Goal: Task Accomplishment & Management: Complete application form

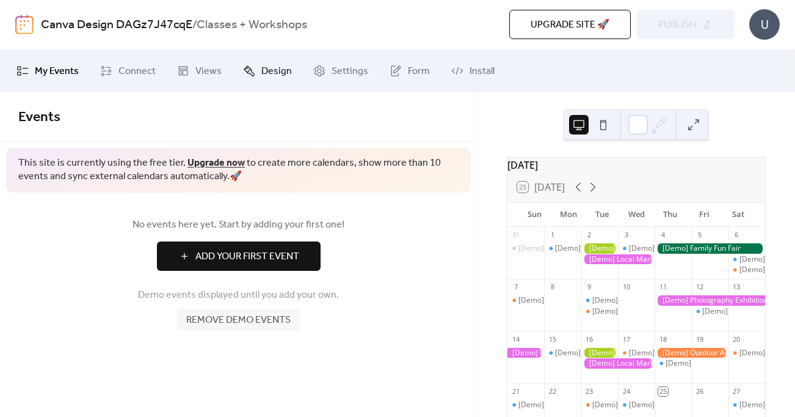
click at [257, 73] on link "Design" at bounding box center [267, 70] width 67 height 33
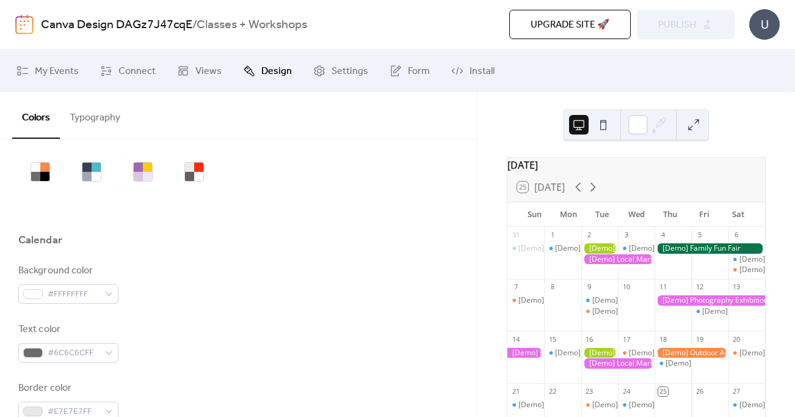
scroll to position [45, 0]
click at [103, 296] on div "#FFFFFFFF" at bounding box center [68, 293] width 100 height 20
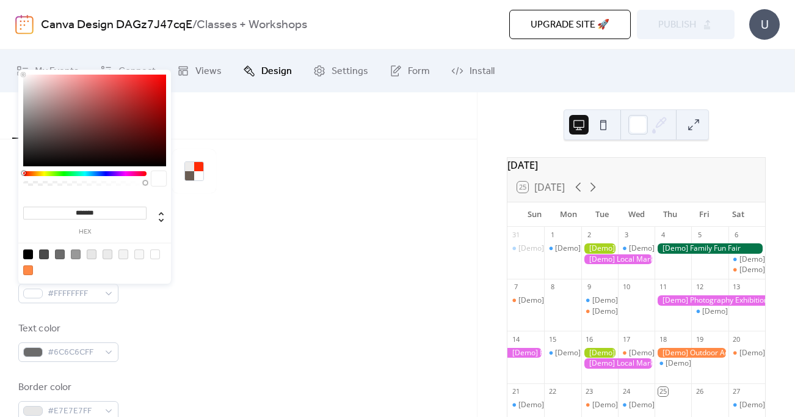
click at [86, 211] on input "*******" at bounding box center [84, 212] width 123 height 13
paste input
type input "*******"
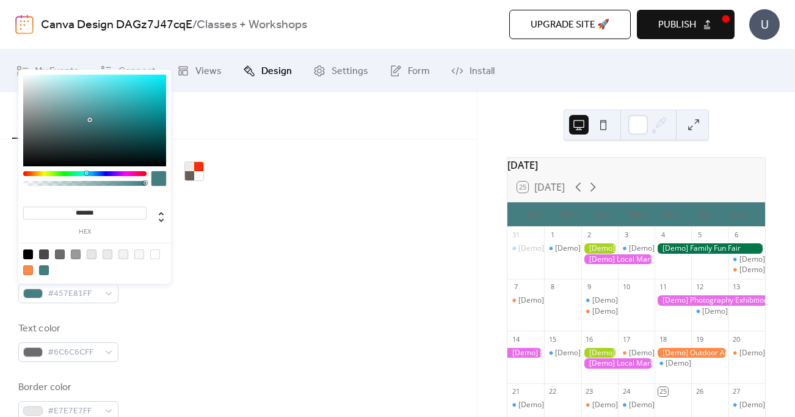
click at [263, 329] on div "Text color #6C6C6CFF" at bounding box center [238, 341] width 440 height 40
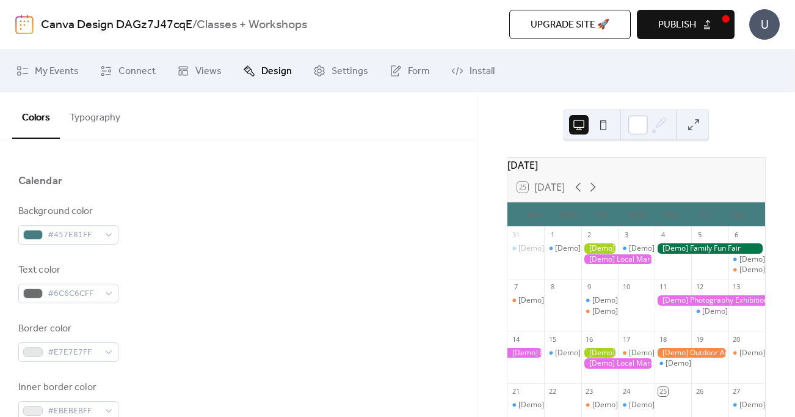
scroll to position [106, 0]
click at [79, 351] on span "#E7E7E7FF" at bounding box center [73, 350] width 51 height 15
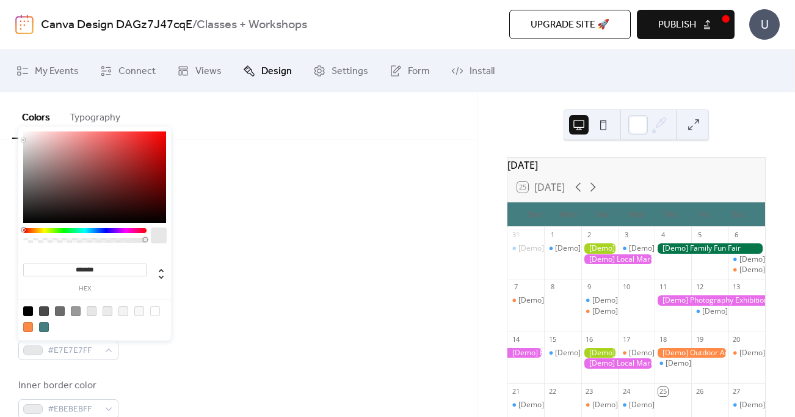
click at [81, 276] on div "******* hex" at bounding box center [84, 275] width 123 height 33
click at [81, 271] on input "*******" at bounding box center [84, 269] width 123 height 13
paste input
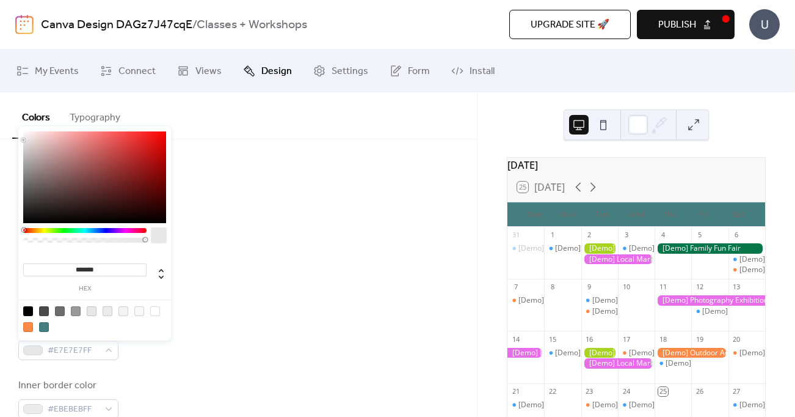
type input "*******"
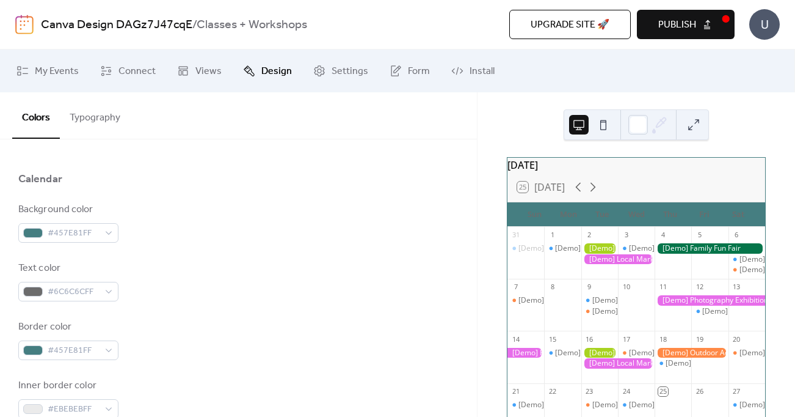
click at [316, 328] on div "Border color #457E81FF" at bounding box center [238, 339] width 440 height 40
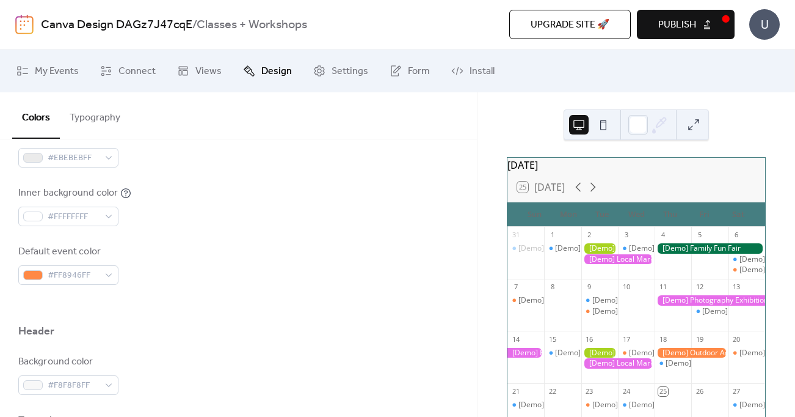
scroll to position [356, 0]
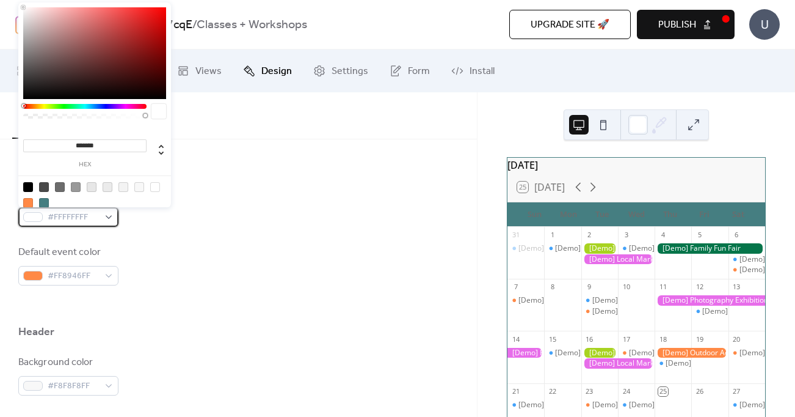
click at [63, 218] on span "#FFFFFFFF" at bounding box center [73, 217] width 51 height 15
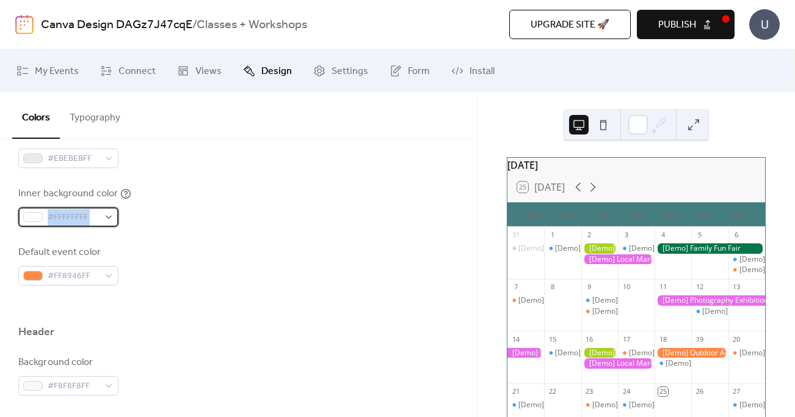
click at [63, 218] on span "#FFFFFFFF" at bounding box center [73, 217] width 51 height 15
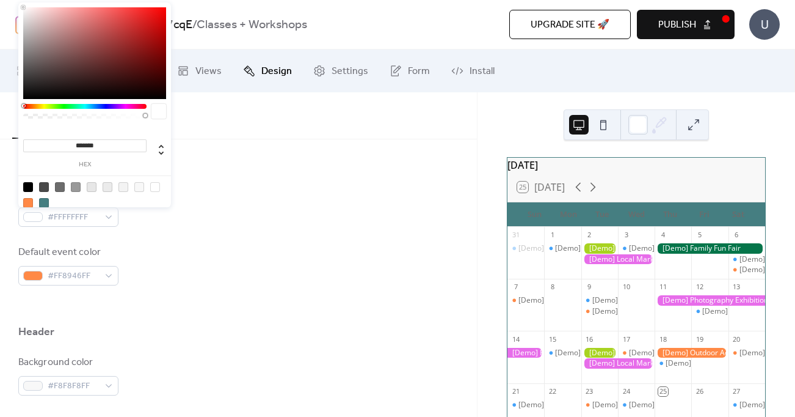
click at [87, 150] on input "*******" at bounding box center [84, 145] width 123 height 13
paste input
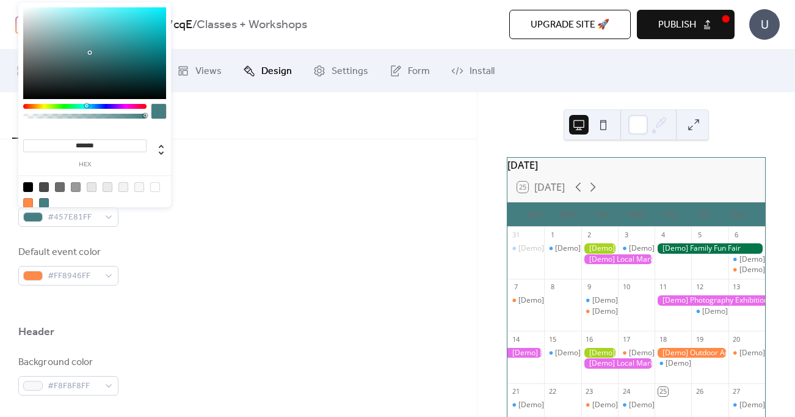
type input "*******"
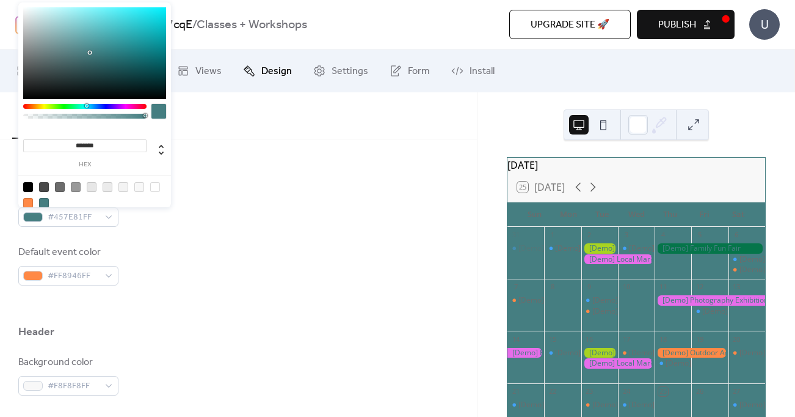
click at [200, 299] on div at bounding box center [238, 304] width 440 height 39
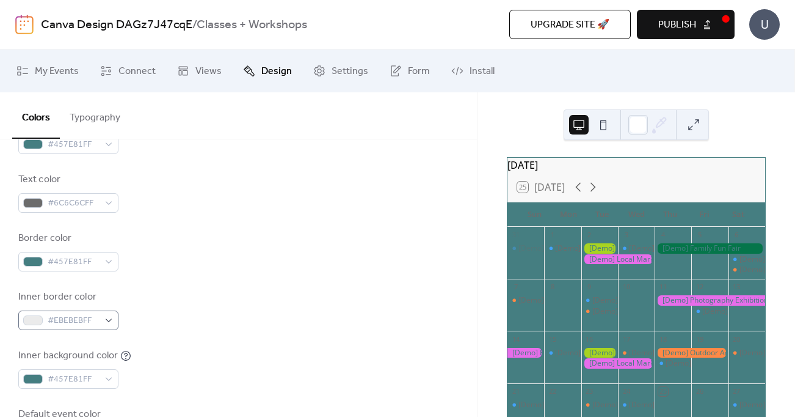
scroll to position [189, 0]
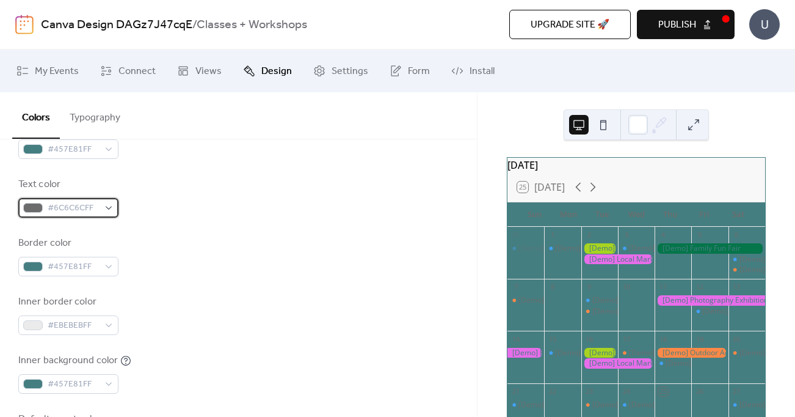
click at [65, 210] on span "#6C6C6CFF" at bounding box center [73, 208] width 51 height 15
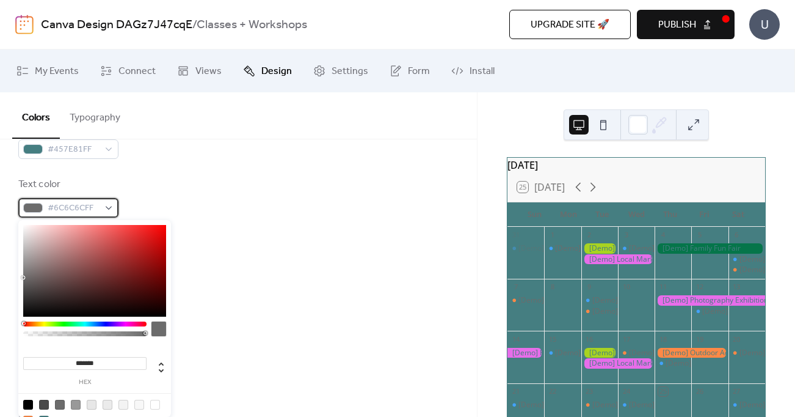
click at [71, 206] on span "#6C6C6CFF" at bounding box center [73, 208] width 51 height 15
click at [84, 365] on input "*******" at bounding box center [84, 363] width 123 height 13
paste input
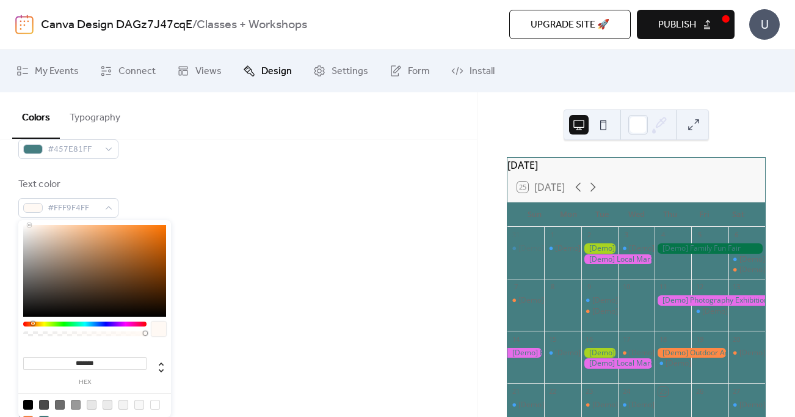
type input "*******"
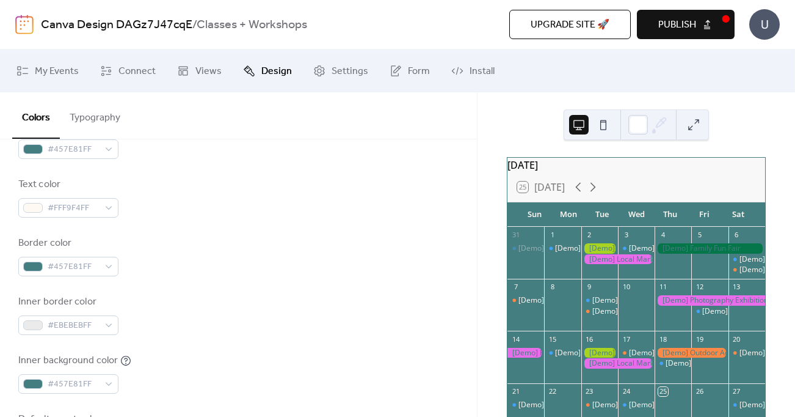
click at [272, 331] on div "Inner border color #EBEBEBFF" at bounding box center [238, 314] width 440 height 40
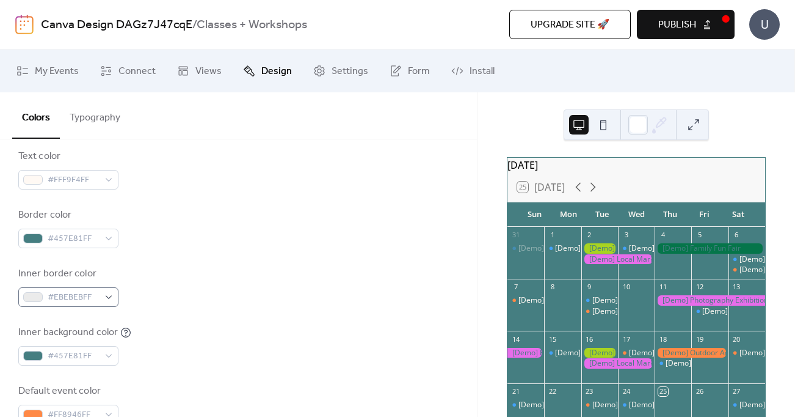
scroll to position [224, 0]
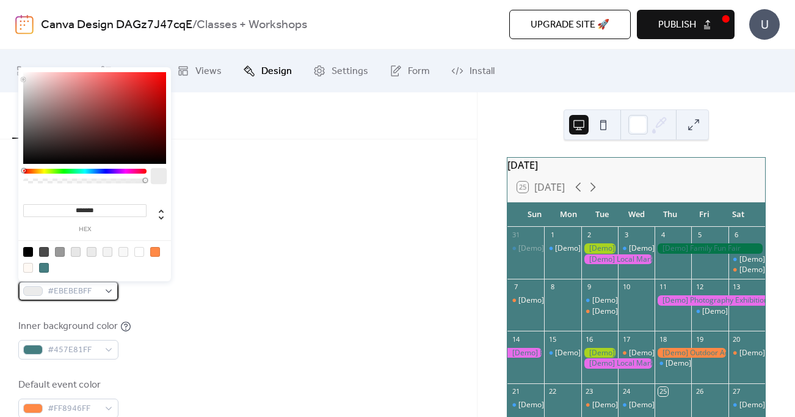
click at [65, 294] on span "#EBEBEBFF" at bounding box center [73, 291] width 51 height 15
click at [84, 213] on input "*******" at bounding box center [84, 210] width 123 height 13
paste input
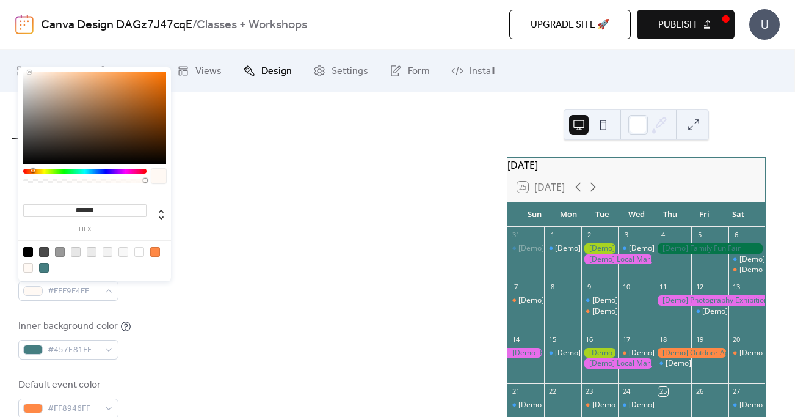
type input "*******"
click at [215, 230] on div "Border color #457E81FF" at bounding box center [238, 222] width 440 height 40
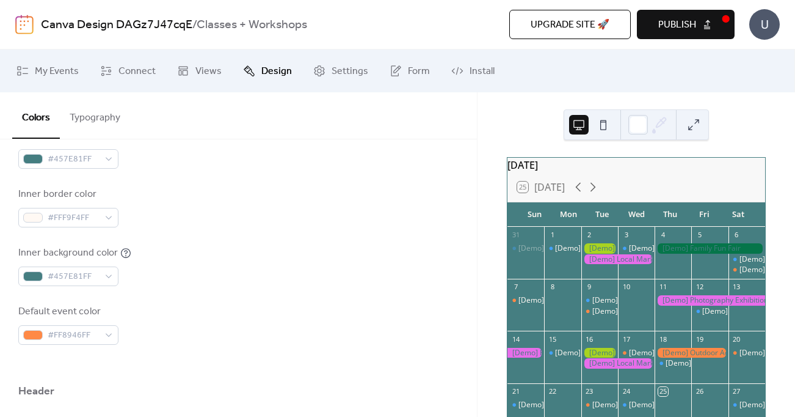
scroll to position [299, 0]
click at [86, 334] on span "#FF8946FF" at bounding box center [73, 333] width 51 height 15
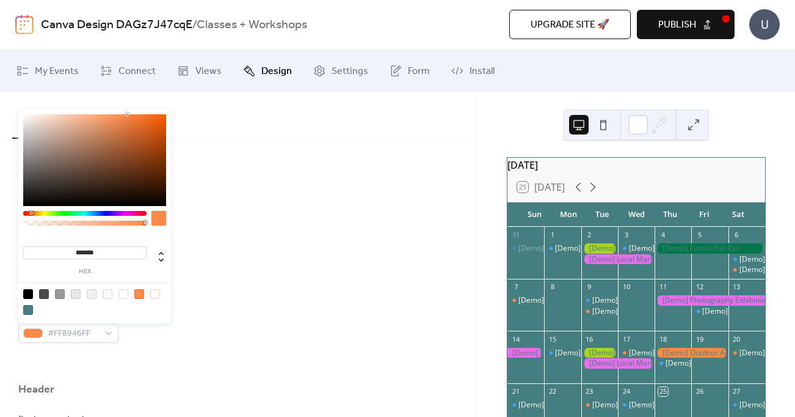
click at [86, 248] on input "*******" at bounding box center [84, 252] width 123 height 13
paste input
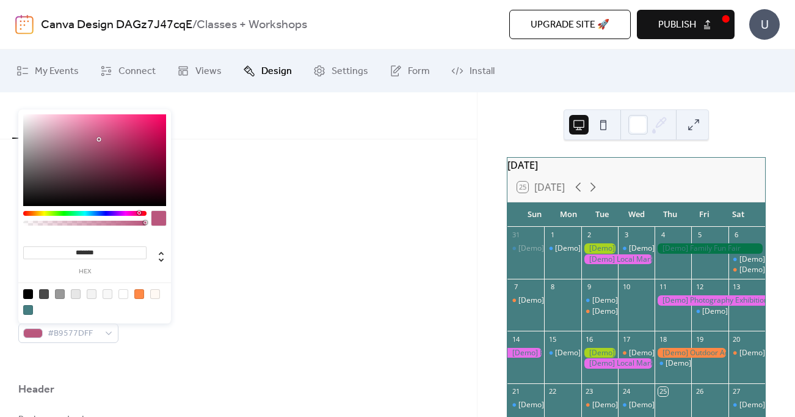
type input "*******"
click at [265, 347] on div at bounding box center [238, 362] width 440 height 39
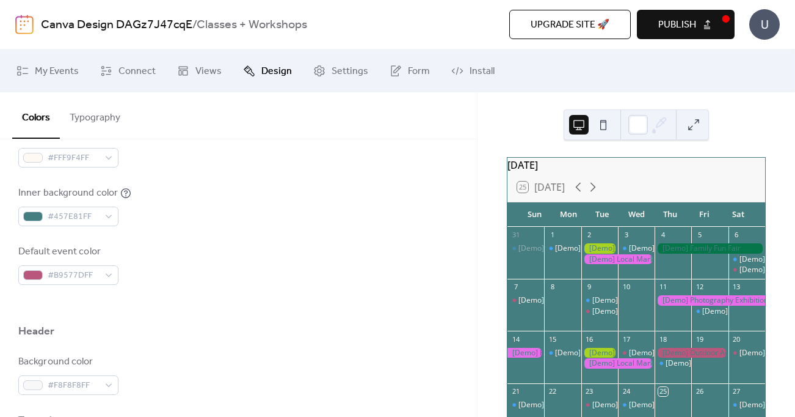
scroll to position [457, 0]
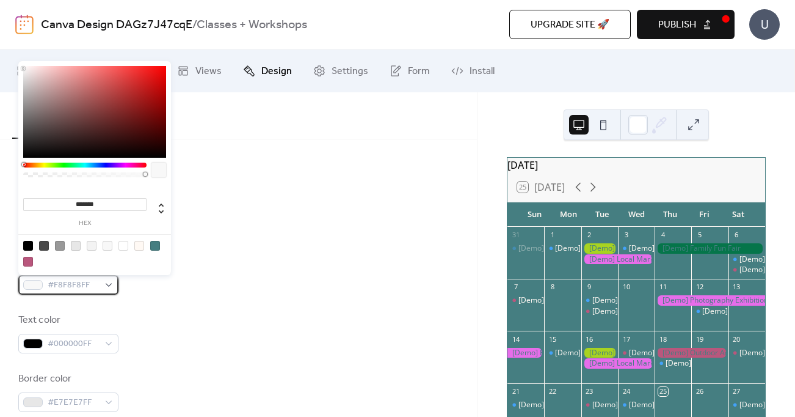
click at [82, 287] on span "#F8F8F8FF" at bounding box center [73, 285] width 51 height 15
click at [137, 244] on div at bounding box center [139, 246] width 10 height 10
type input "*******"
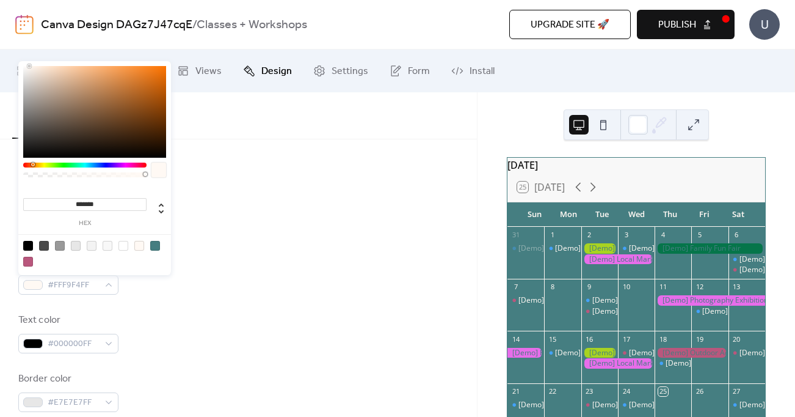
click at [161, 300] on div "Background color #FFF9F4FF Text color #000000FF Border color #E7E7E7FF" at bounding box center [238, 333] width 440 height 158
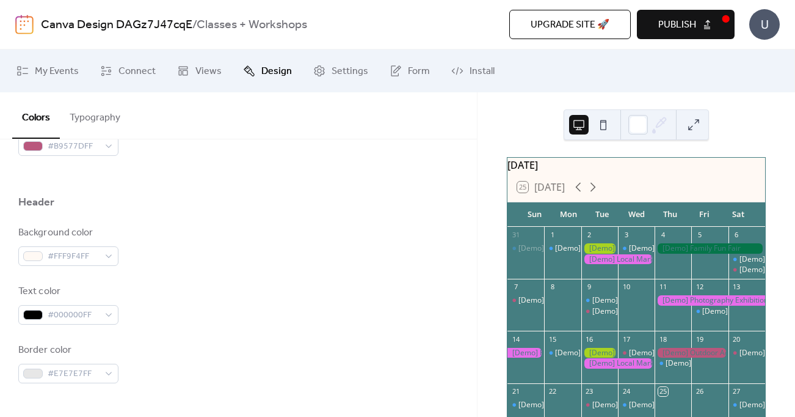
scroll to position [513, 0]
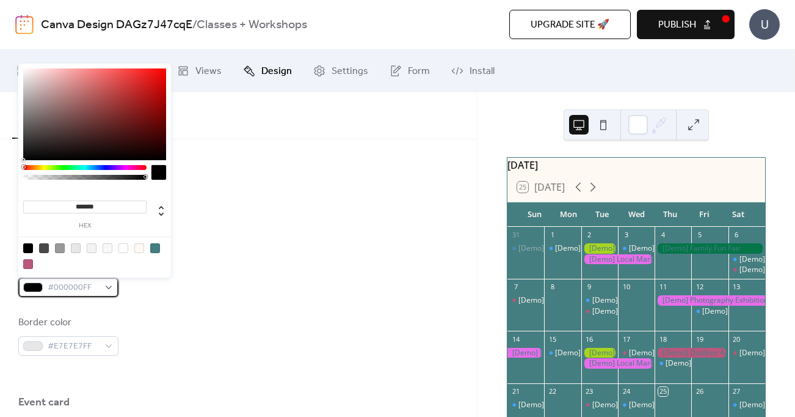
click at [79, 289] on span "#000000FF" at bounding box center [73, 287] width 51 height 15
click at [138, 245] on div at bounding box center [139, 248] width 10 height 10
type input "*******"
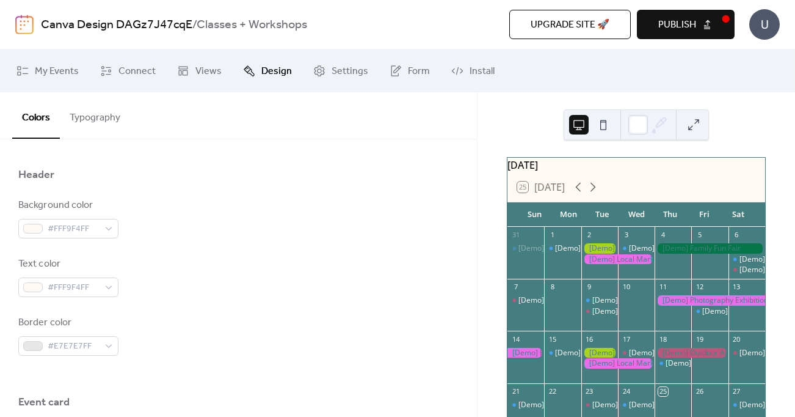
click at [155, 299] on div "Background color #FFF9F4FF Text color #FFF9F4FF Border color #E7E7E7FF" at bounding box center [238, 277] width 440 height 158
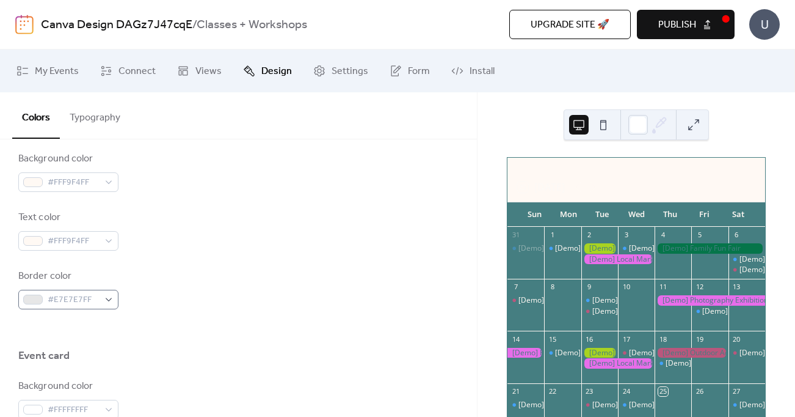
scroll to position [561, 0]
click at [68, 291] on span "#E7E7E7FF" at bounding box center [73, 298] width 51 height 15
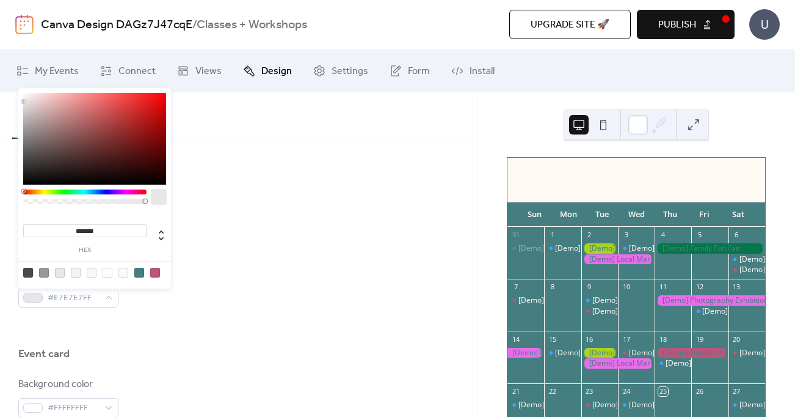
click at [123, 271] on div at bounding box center [124, 273] width 10 height 10
type input "*******"
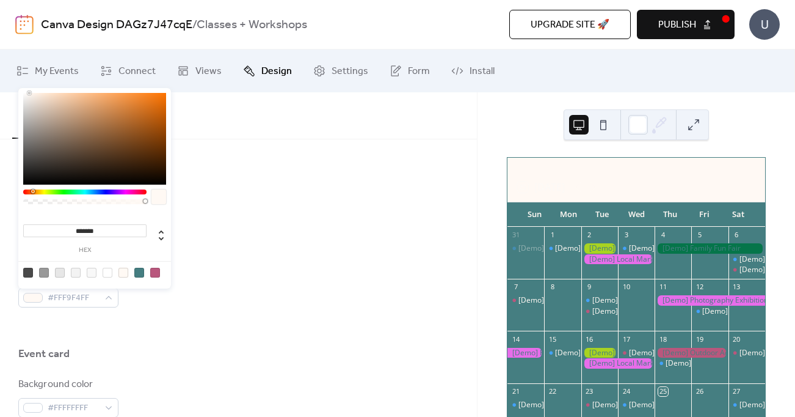
click at [170, 312] on div at bounding box center [238, 326] width 440 height 39
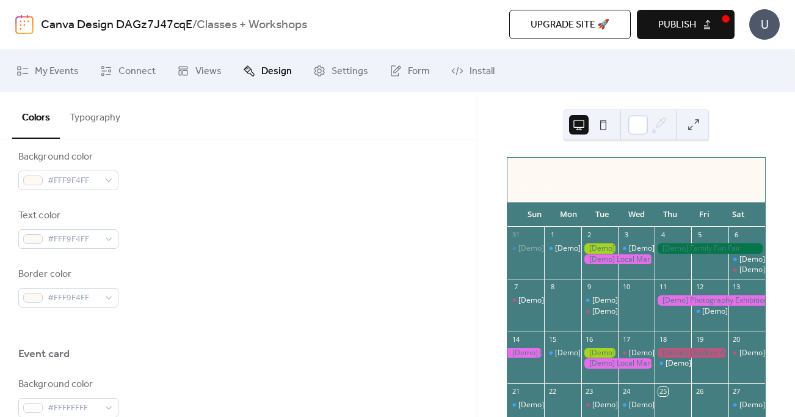
click at [553, 187] on div "25 [DATE]" at bounding box center [637, 186] width 258 height 29
click at [173, 326] on div at bounding box center [238, 326] width 440 height 39
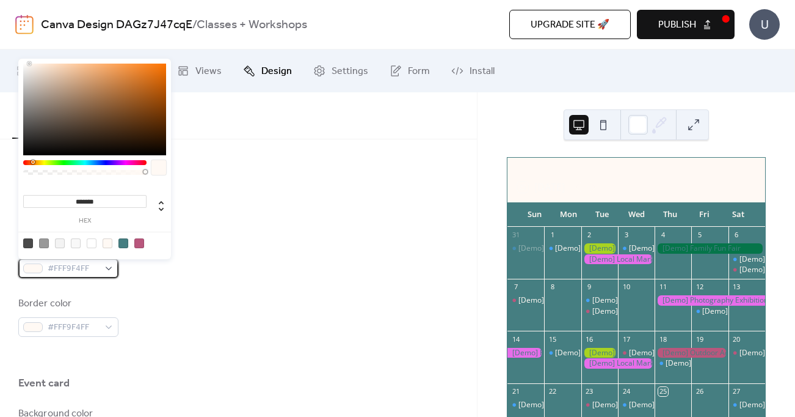
click at [60, 266] on span "#FFF9F4FF" at bounding box center [73, 268] width 51 height 15
click at [125, 238] on div at bounding box center [124, 243] width 10 height 10
type input "*******"
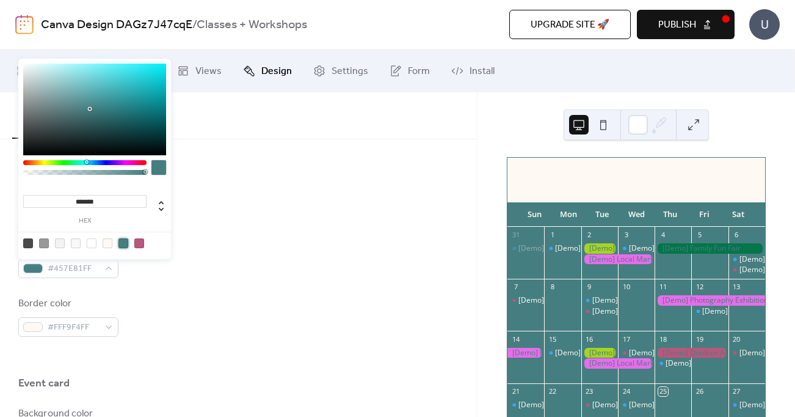
click at [142, 287] on div "Background color #FFF9F4FF Text color #457E81FF Border color #FFF9F4FF" at bounding box center [238, 258] width 440 height 158
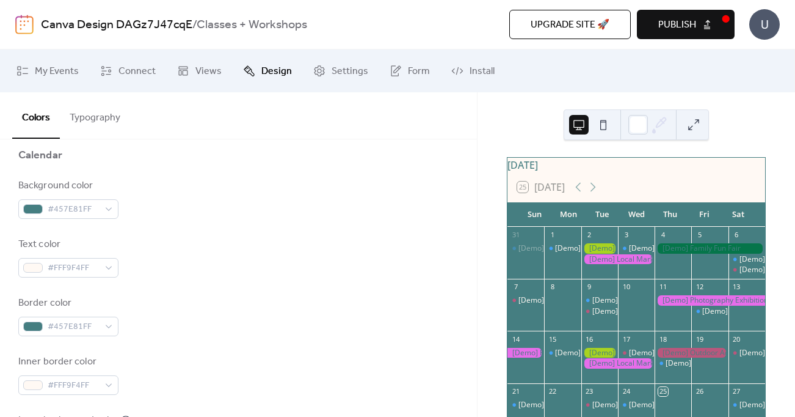
scroll to position [0, 0]
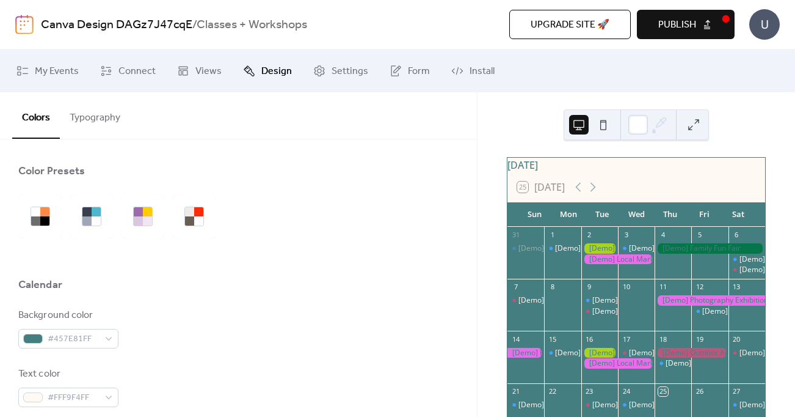
click at [82, 117] on button "Typography" at bounding box center [95, 114] width 70 height 45
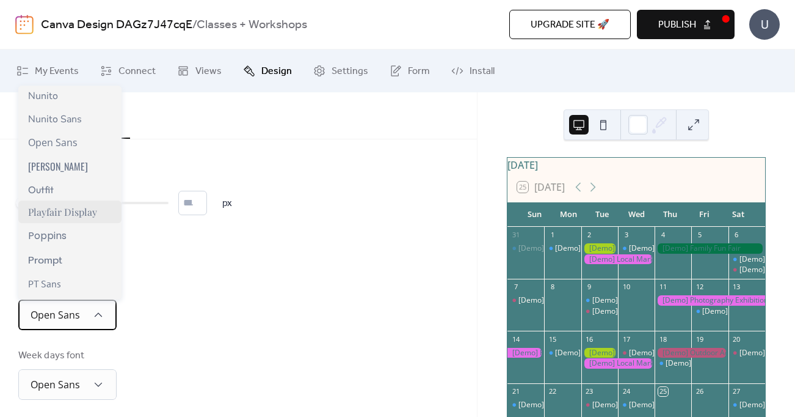
scroll to position [775, 0]
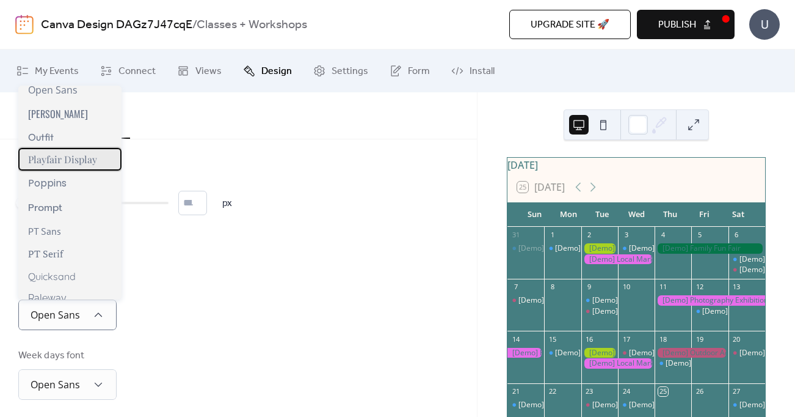
click at [66, 167] on div "Playfair Display" at bounding box center [69, 159] width 103 height 23
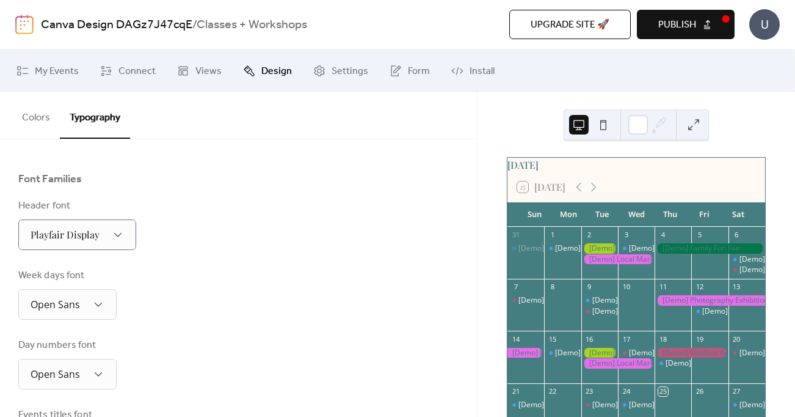
scroll to position [85, 0]
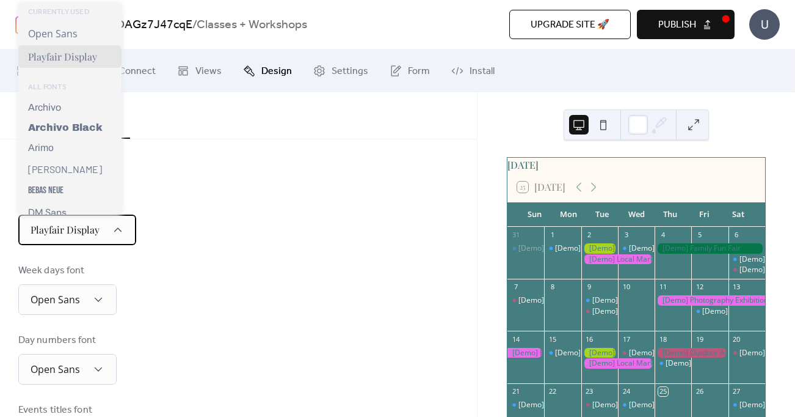
click at [103, 227] on div "Playfair Display" at bounding box center [77, 229] width 118 height 31
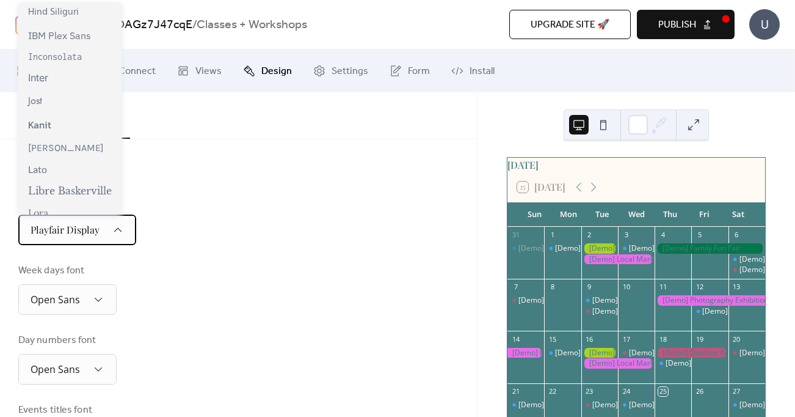
scroll to position [0, 0]
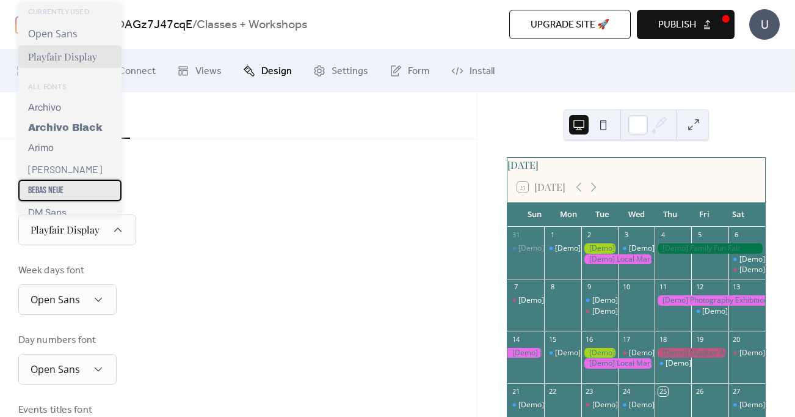
click at [69, 191] on div "Bebas Neue" at bounding box center [69, 190] width 103 height 21
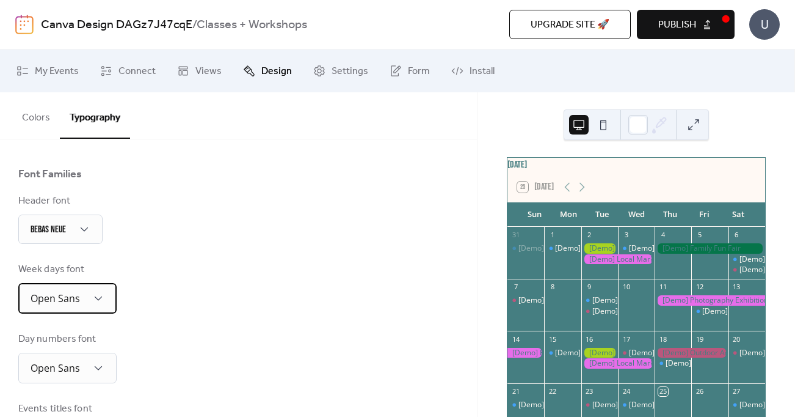
click at [79, 302] on div "Open Sans" at bounding box center [67, 298] width 98 height 31
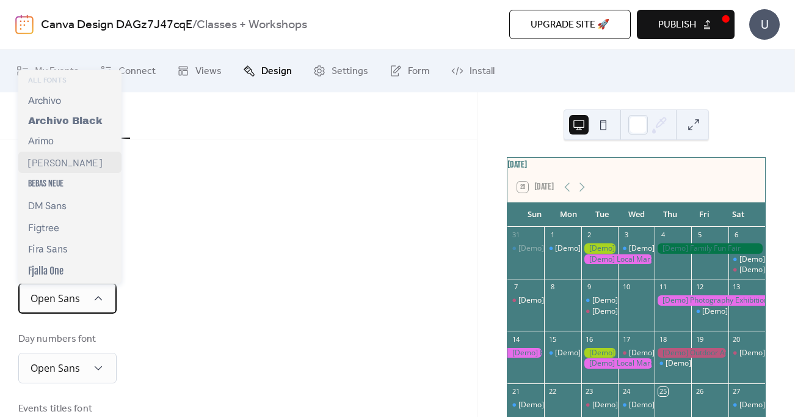
scroll to position [74, 0]
click at [42, 164] on span "[PERSON_NAME]" at bounding box center [65, 161] width 74 height 12
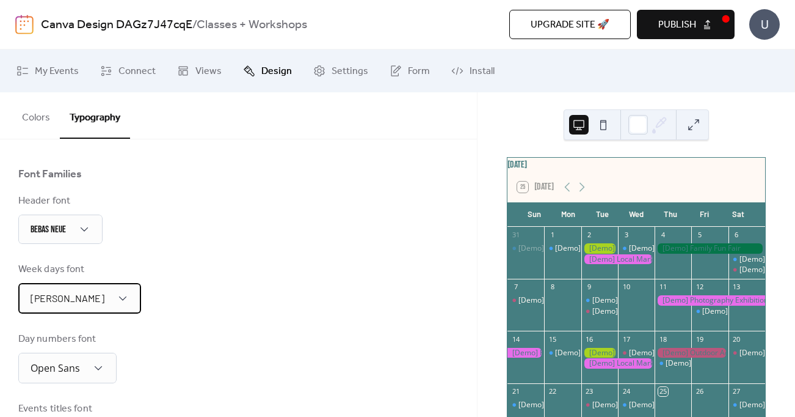
click at [69, 299] on div "[PERSON_NAME]" at bounding box center [79, 298] width 123 height 31
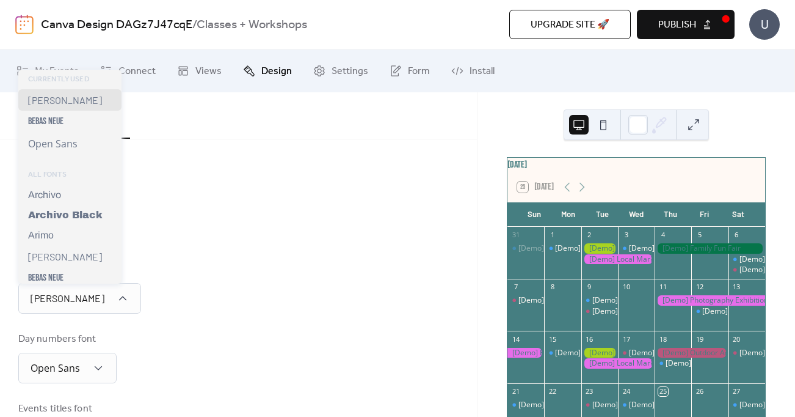
click at [154, 299] on div "Week days [PERSON_NAME]" at bounding box center [238, 287] width 440 height 51
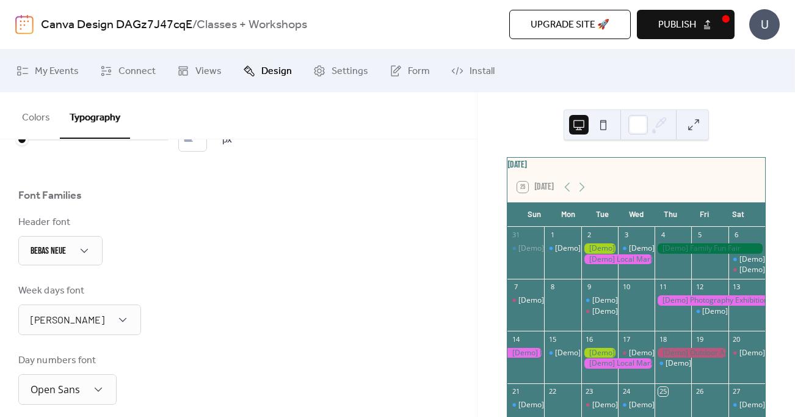
scroll to position [76, 0]
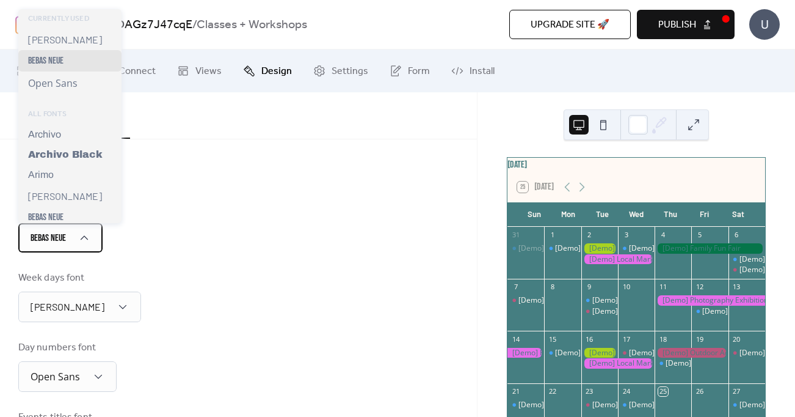
click at [64, 238] on span "Bebas Neue" at bounding box center [48, 238] width 35 height 12
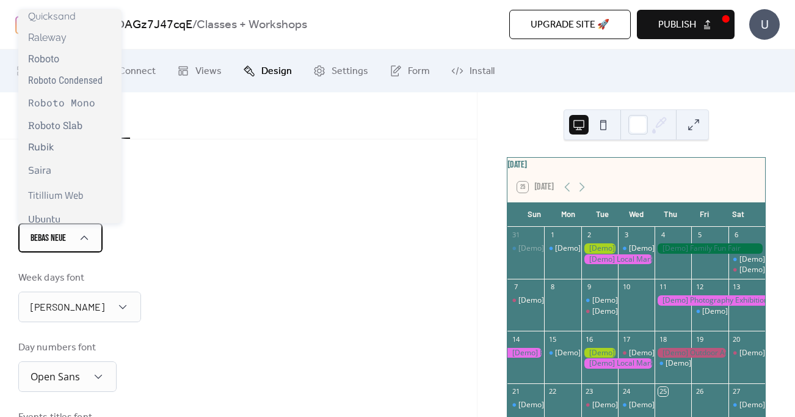
scroll to position [1026, 0]
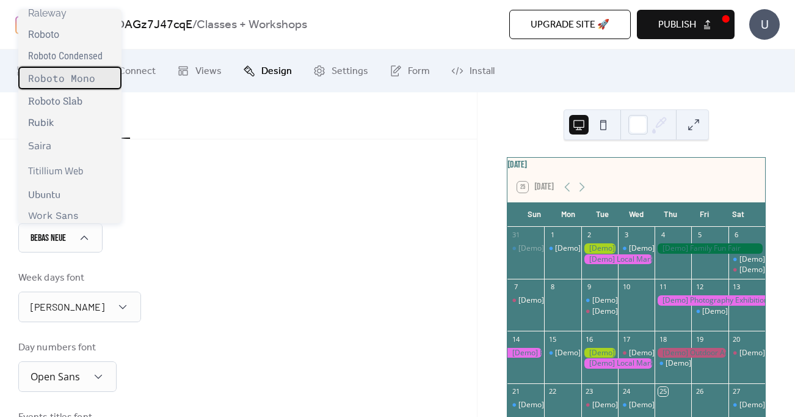
click at [75, 81] on span "Roboto Mono" at bounding box center [61, 77] width 67 height 13
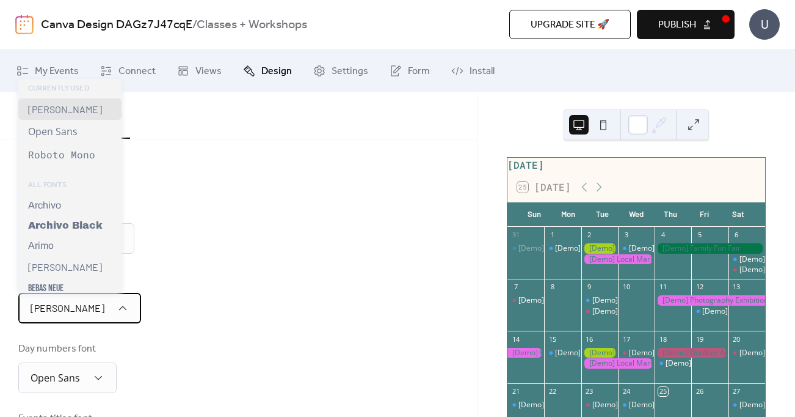
click at [58, 310] on span "[PERSON_NAME]" at bounding box center [68, 308] width 74 height 12
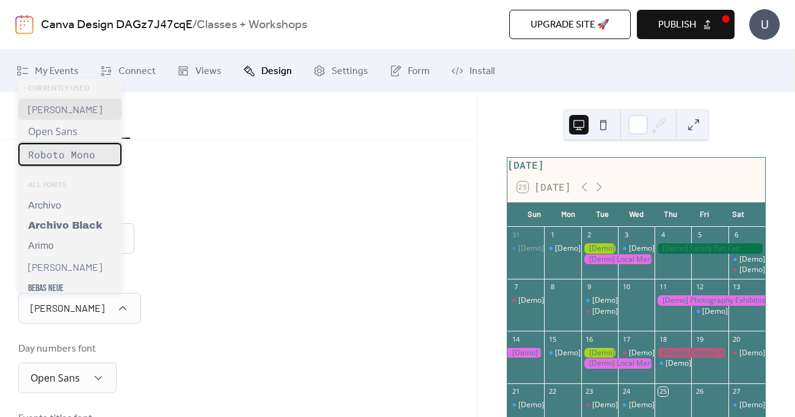
click at [67, 155] on span "Roboto Mono" at bounding box center [61, 154] width 67 height 13
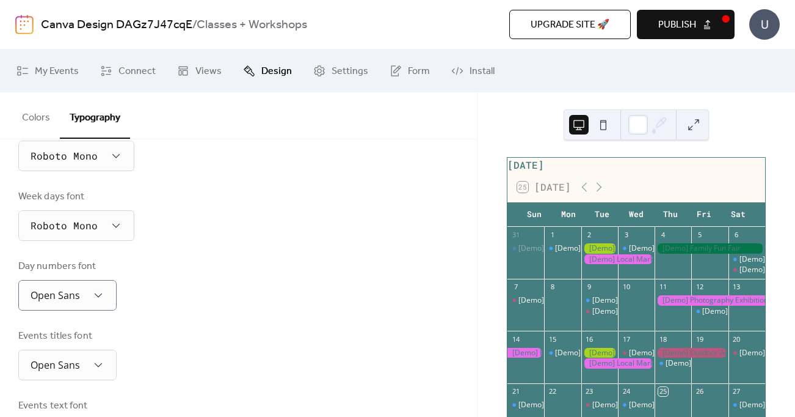
scroll to position [161, 0]
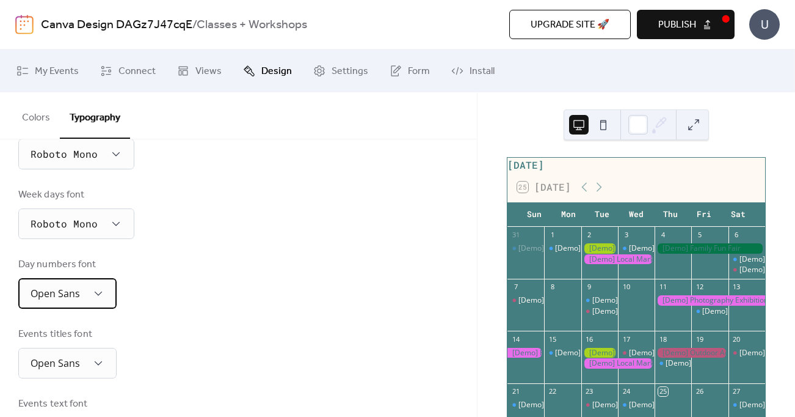
click at [86, 294] on div "Open Sans" at bounding box center [67, 293] width 98 height 31
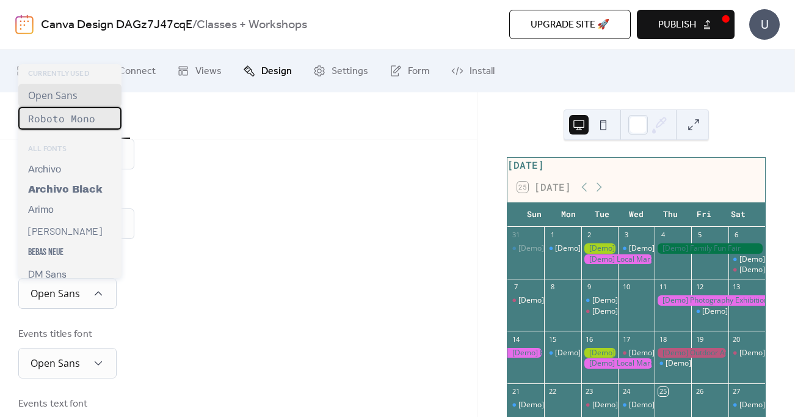
click at [71, 123] on span "Roboto Mono" at bounding box center [61, 118] width 67 height 13
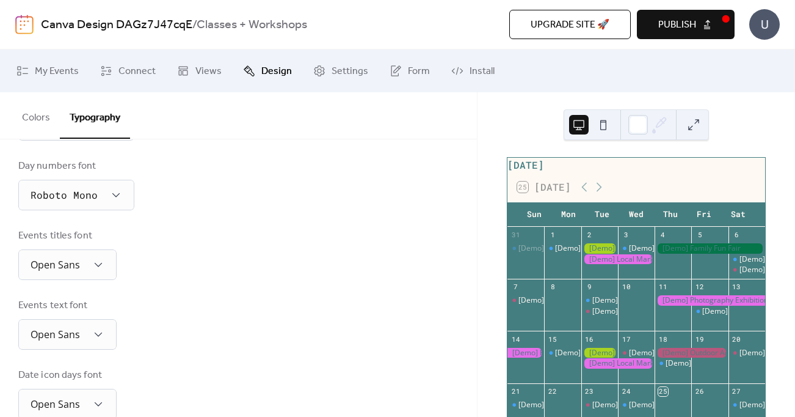
scroll to position [266, 0]
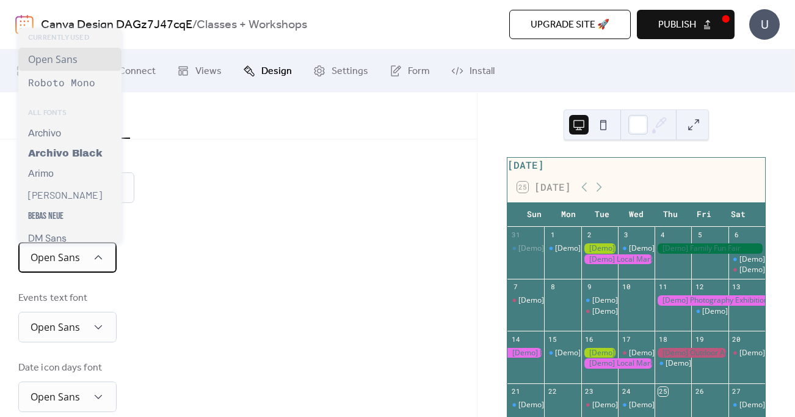
click at [58, 253] on span "Open Sans" at bounding box center [55, 256] width 49 height 13
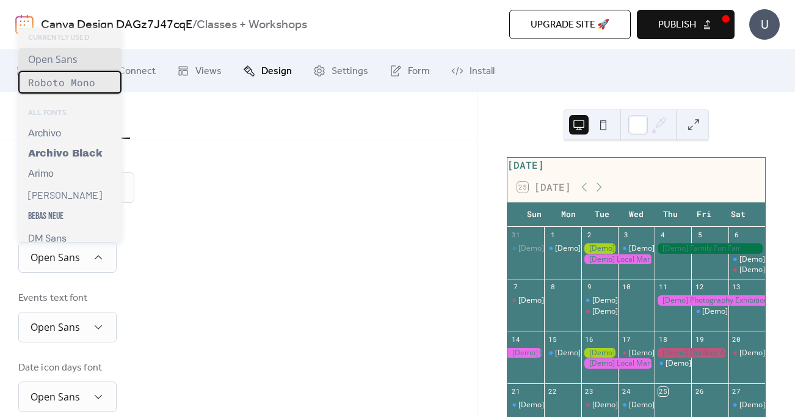
click at [70, 84] on span "Roboto Mono" at bounding box center [61, 82] width 67 height 13
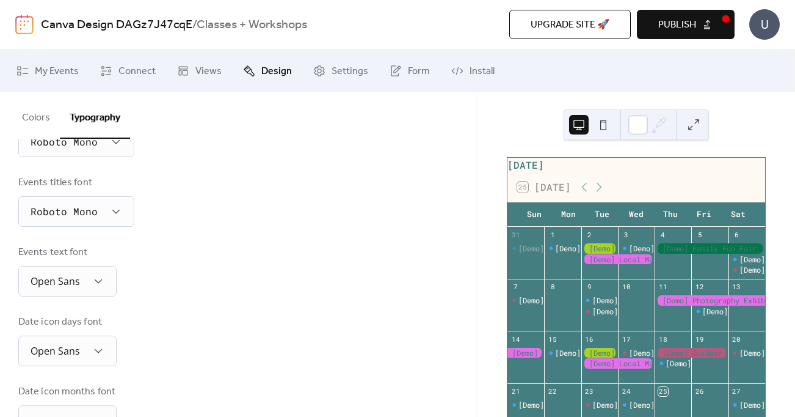
scroll to position [316, 0]
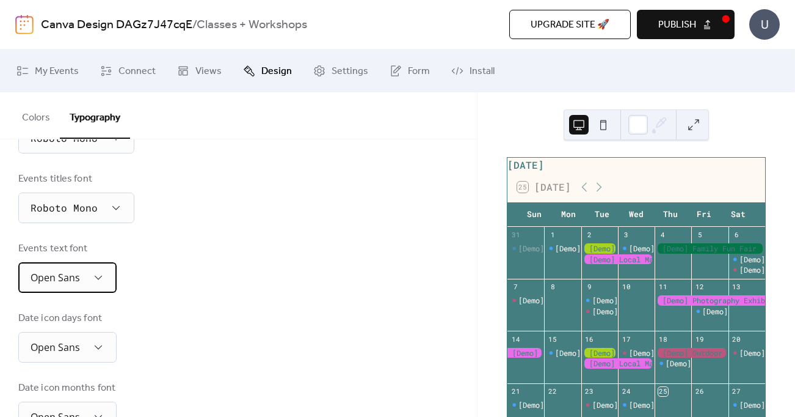
click at [79, 276] on span "Open Sans" at bounding box center [55, 277] width 49 height 13
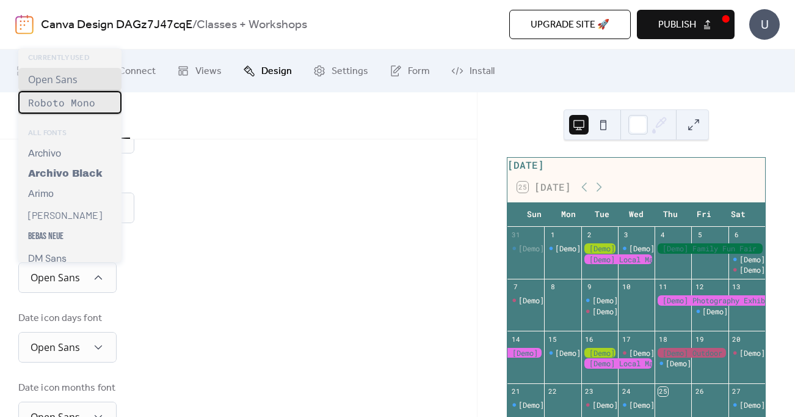
click at [72, 108] on span "Roboto Mono" at bounding box center [61, 102] width 67 height 13
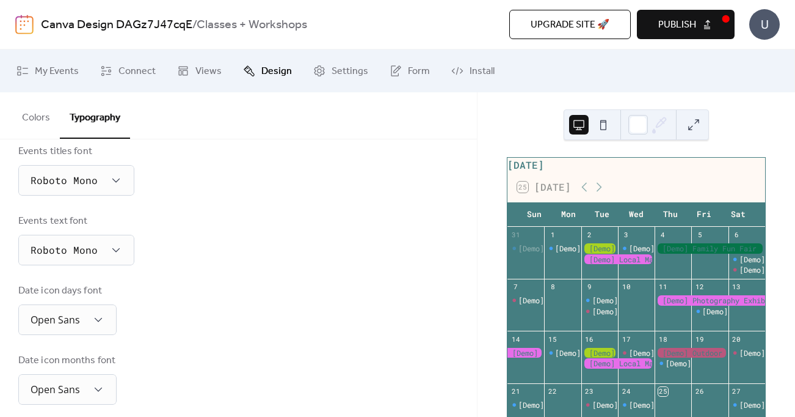
scroll to position [356, 0]
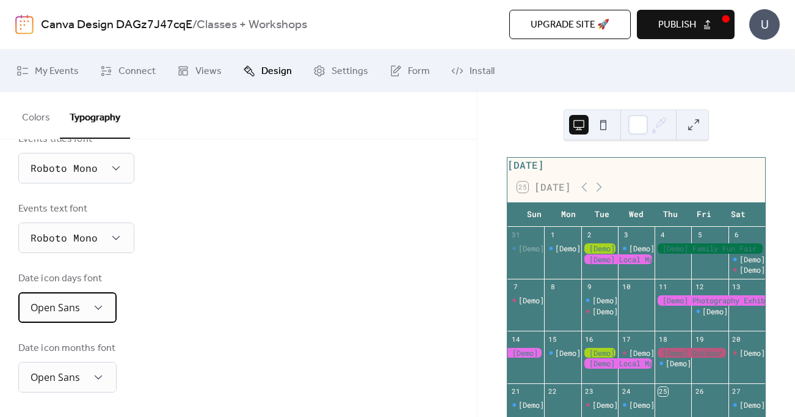
click at [62, 315] on span "Open Sans" at bounding box center [55, 308] width 49 height 19
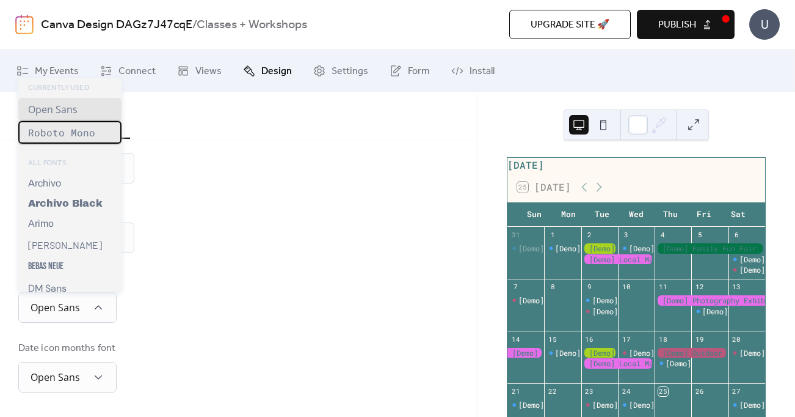
click at [65, 135] on span "Roboto Mono" at bounding box center [61, 132] width 67 height 13
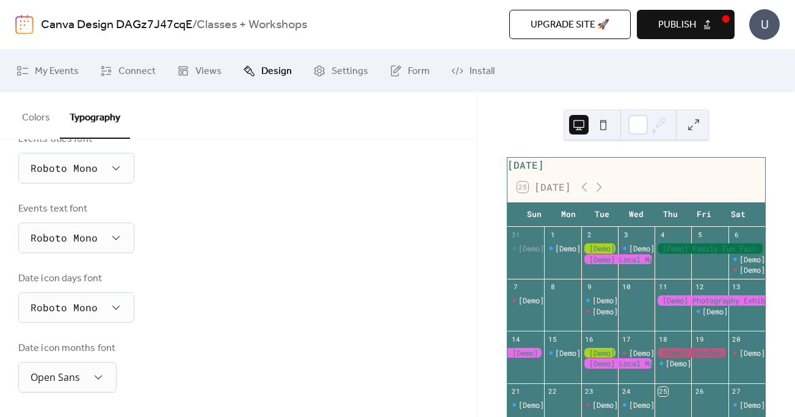
click at [222, 294] on div "Date icon days font Roboto Mono" at bounding box center [238, 296] width 440 height 51
click at [79, 376] on span "Open Sans" at bounding box center [55, 376] width 49 height 13
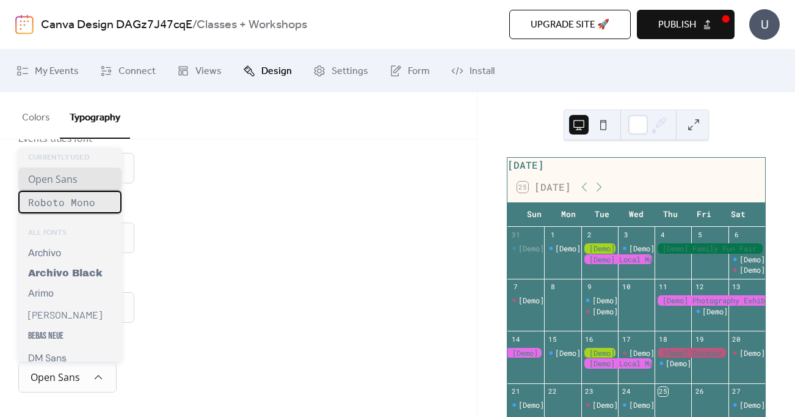
click at [60, 203] on span "Roboto Mono" at bounding box center [61, 201] width 67 height 13
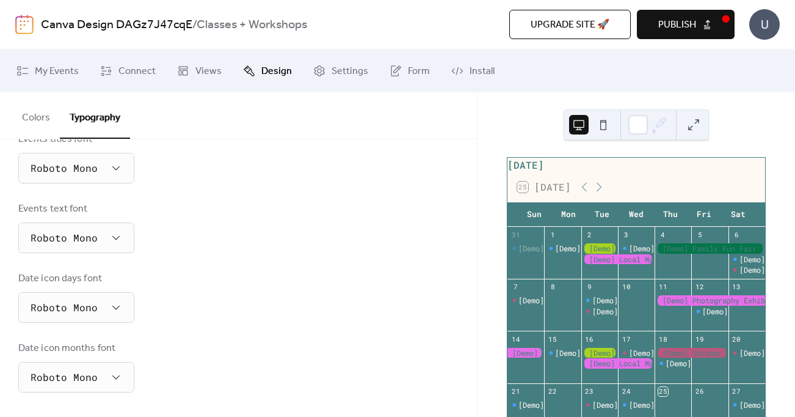
click at [238, 272] on div "Date icon days font Roboto Mono" at bounding box center [238, 296] width 440 height 51
click at [694, 117] on button at bounding box center [694, 125] width 20 height 20
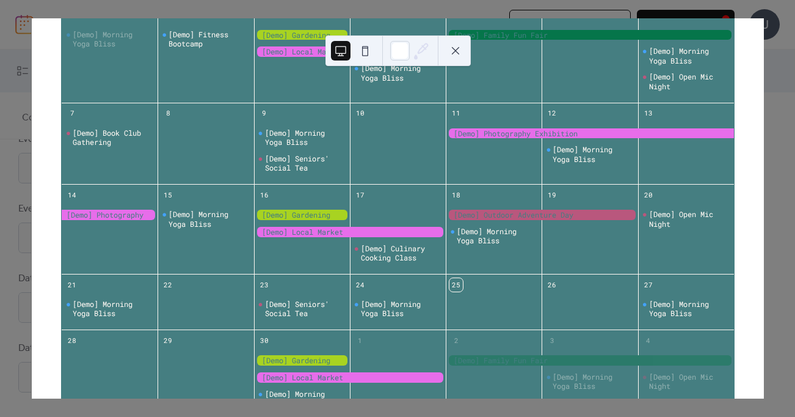
scroll to position [0, 0]
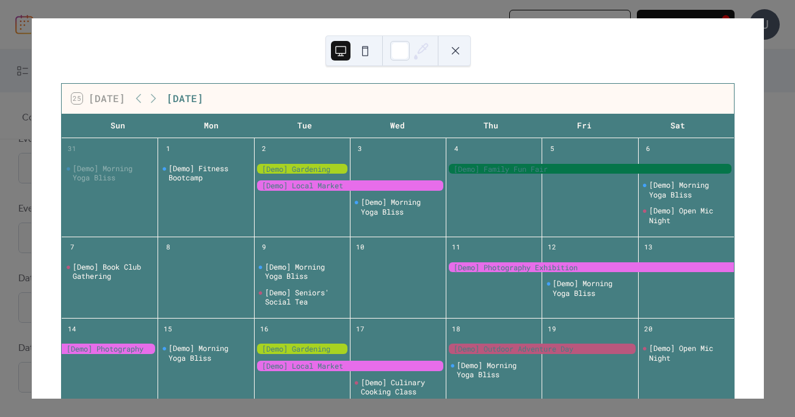
click at [764, 173] on div "25 [DATE] [DATE] Sun Mon Tue Wed Thu Fri Sat 31 [Demo] Morning Yoga Bliss 1 [De…" at bounding box center [397, 208] width 733 height 380
click at [764, 169] on div "25 [DATE] [DATE] Sun Mon Tue Wed Thu Fri Sat 31 [Demo] Morning Yoga Bliss 1 [De…" at bounding box center [397, 208] width 733 height 380
click at [448, 54] on button at bounding box center [456, 51] width 20 height 20
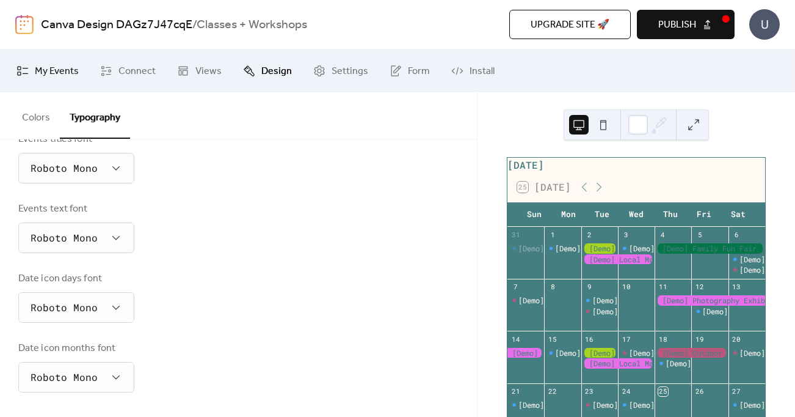
click at [67, 72] on span "My Events" at bounding box center [57, 71] width 44 height 15
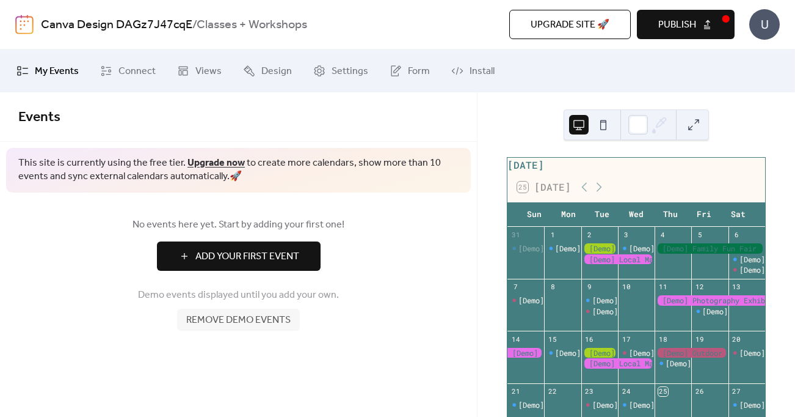
click at [296, 264] on span "Add Your First Event" at bounding box center [247, 256] width 104 height 15
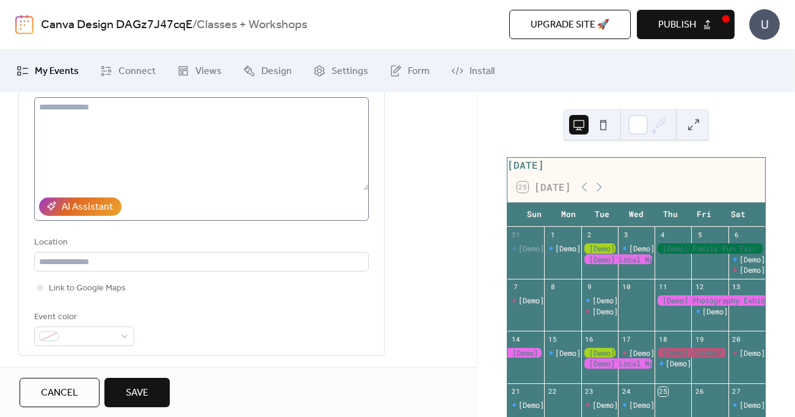
scroll to position [142, 0]
type input "**********"
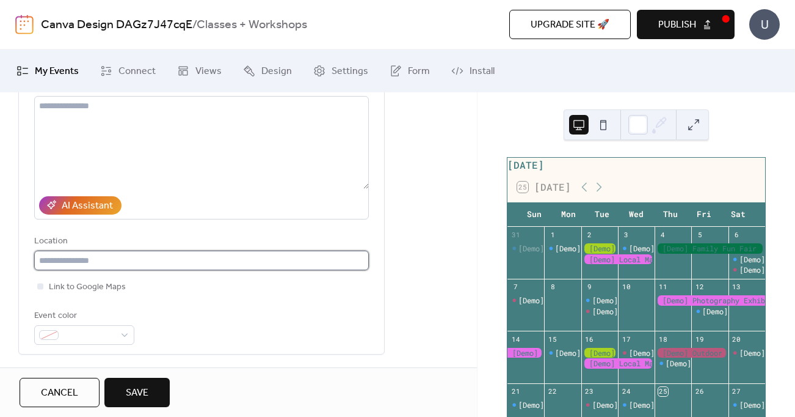
click at [93, 260] on input "text" at bounding box center [201, 260] width 335 height 20
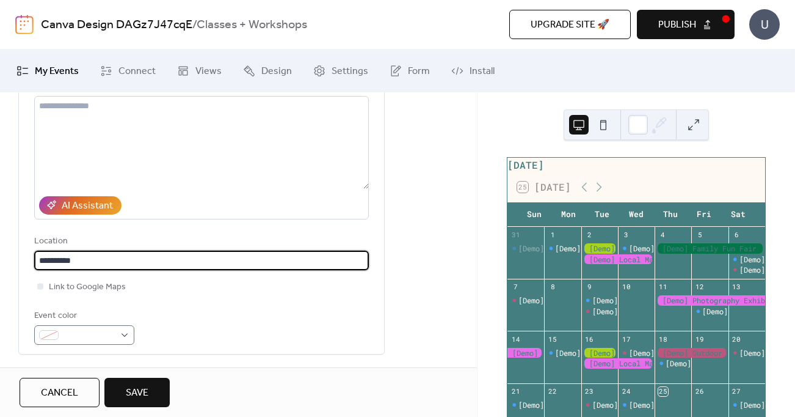
type input "**********"
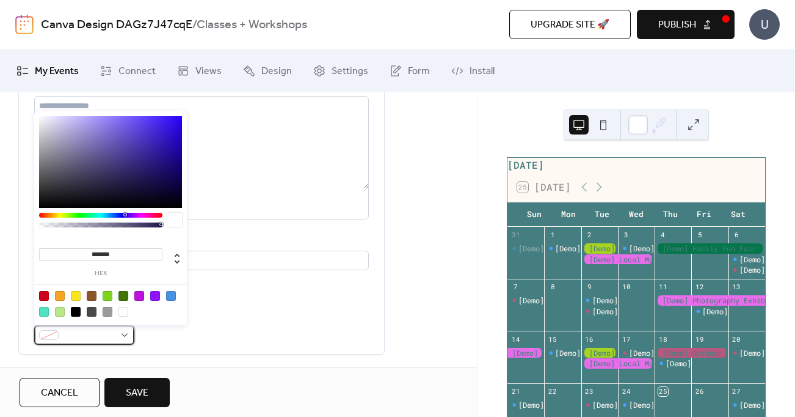
click at [97, 332] on span at bounding box center [89, 335] width 51 height 15
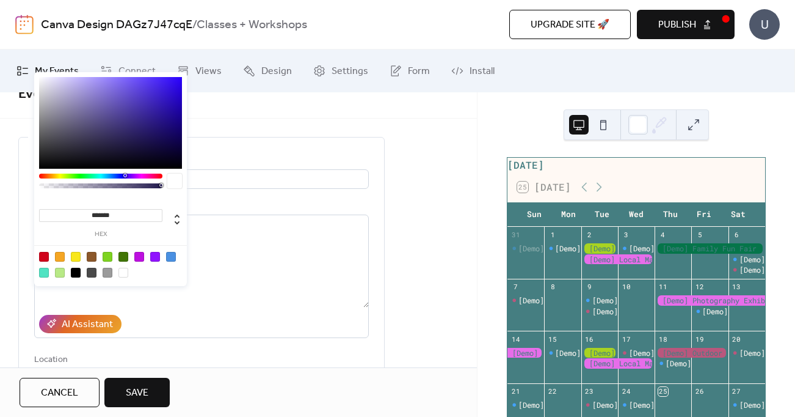
scroll to position [0, 0]
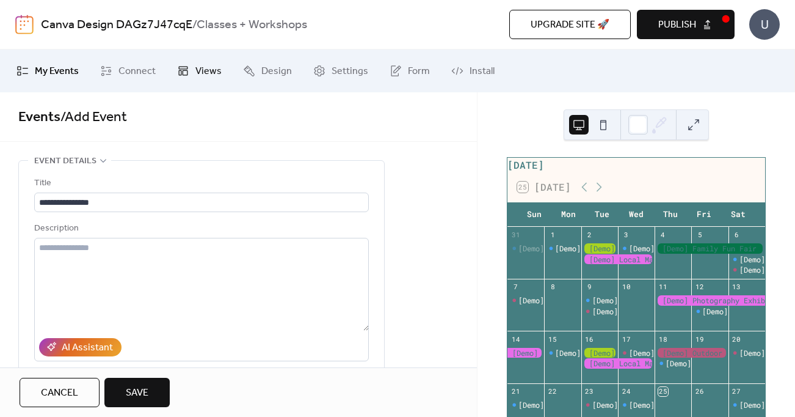
click at [211, 73] on span "Views" at bounding box center [208, 71] width 26 height 15
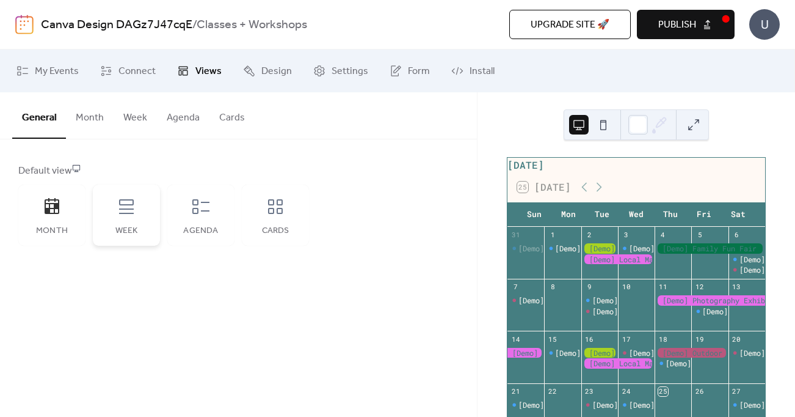
click at [123, 212] on icon at bounding box center [127, 207] width 20 height 20
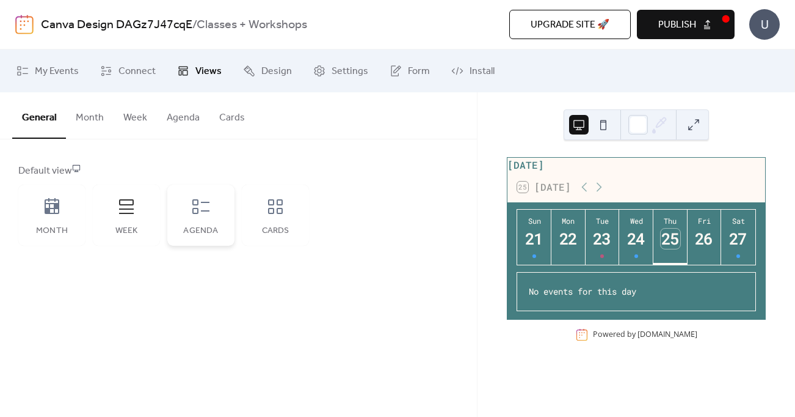
click at [200, 215] on icon at bounding box center [201, 207] width 20 height 20
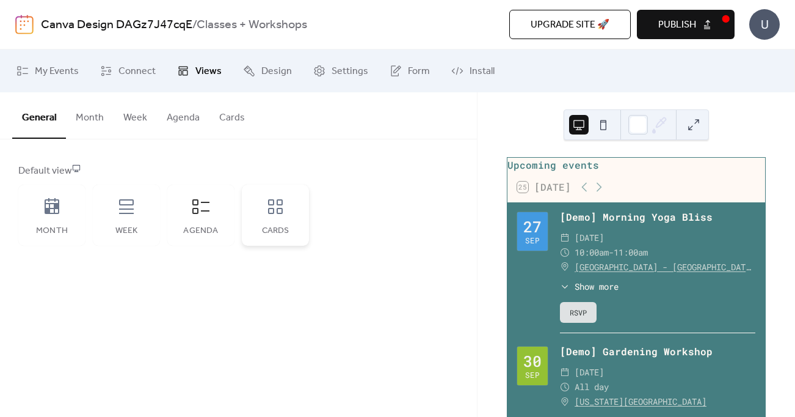
click at [265, 217] on div "Cards" at bounding box center [275, 214] width 67 height 61
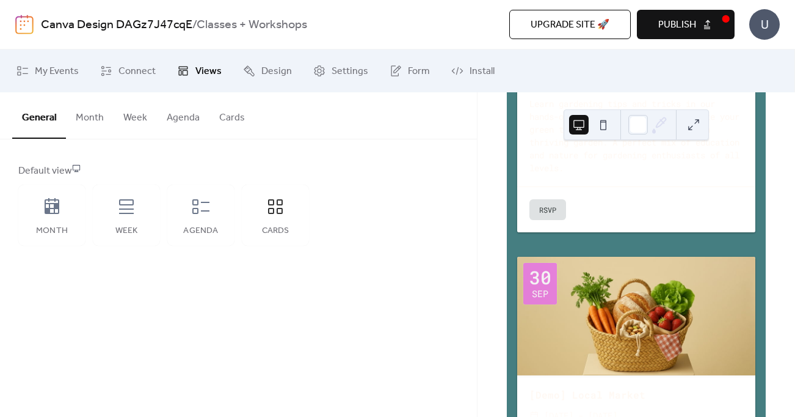
scroll to position [732, 0]
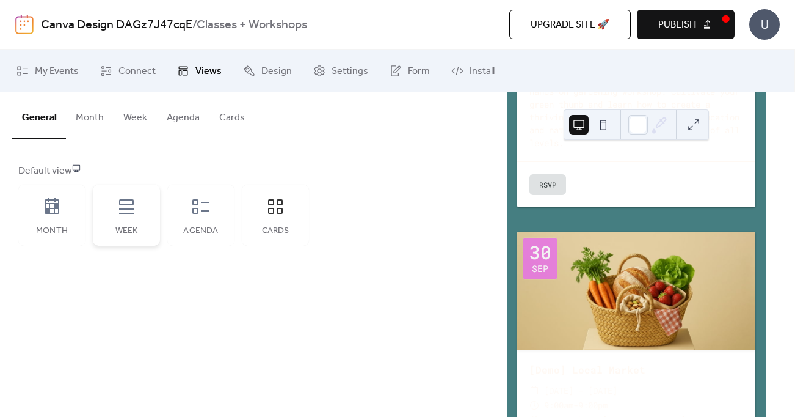
click at [118, 204] on icon at bounding box center [127, 207] width 20 height 20
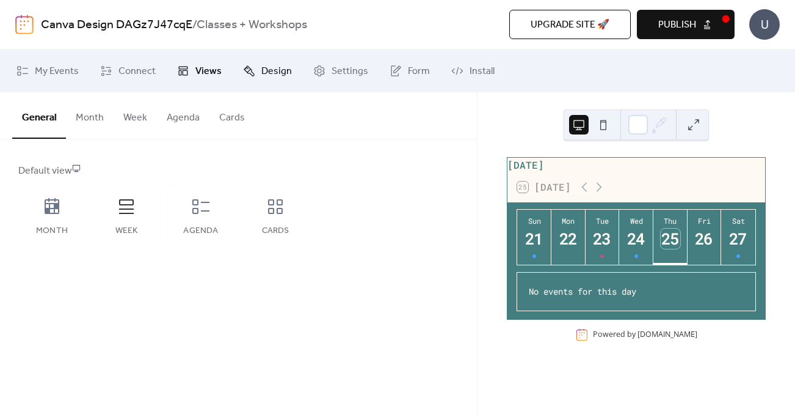
click at [267, 71] on span "Design" at bounding box center [276, 71] width 31 height 15
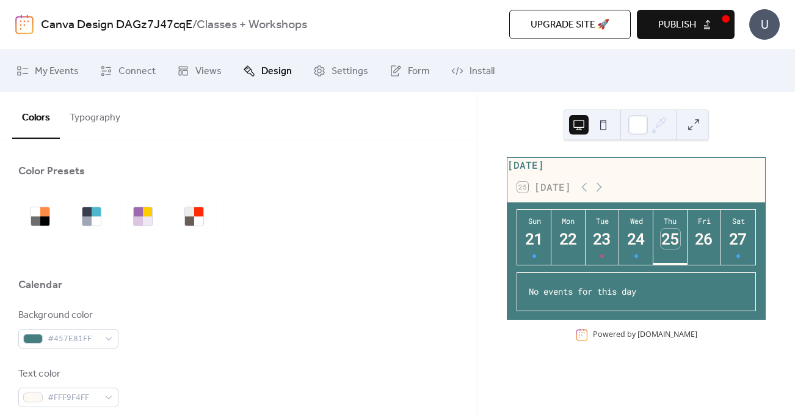
click at [104, 120] on button "Typography" at bounding box center [95, 114] width 70 height 45
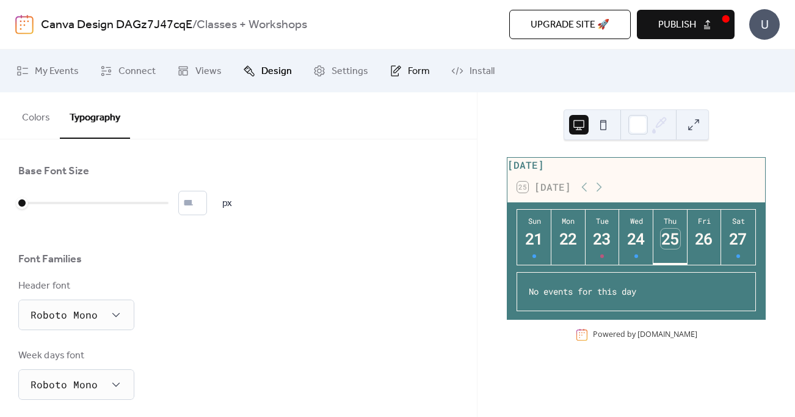
click at [420, 77] on span "Form" at bounding box center [419, 71] width 22 height 15
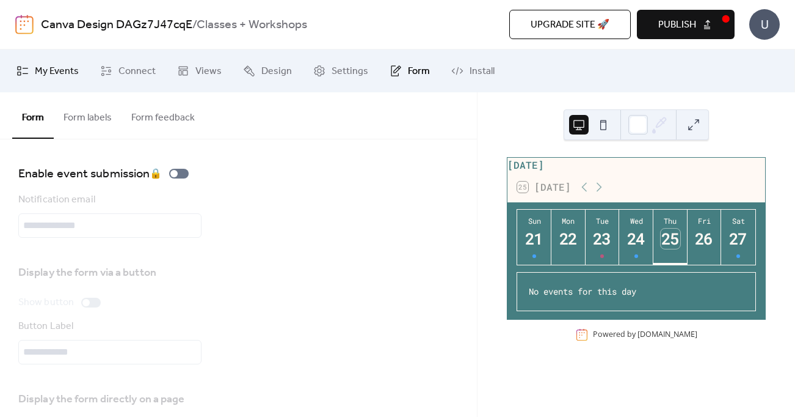
click at [59, 76] on span "My Events" at bounding box center [57, 71] width 44 height 15
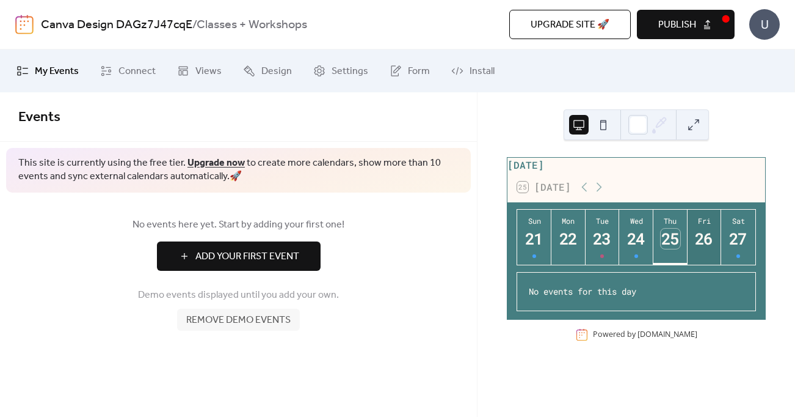
click at [703, 247] on div "26" at bounding box center [705, 238] width 20 height 20
click at [736, 245] on div "27" at bounding box center [739, 238] width 20 height 20
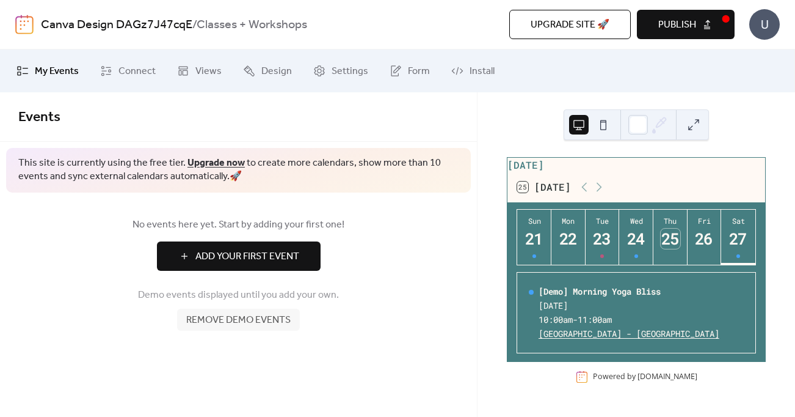
click at [685, 24] on span "Publish" at bounding box center [678, 25] width 38 height 15
click at [186, 67] on icon at bounding box center [183, 71] width 12 height 12
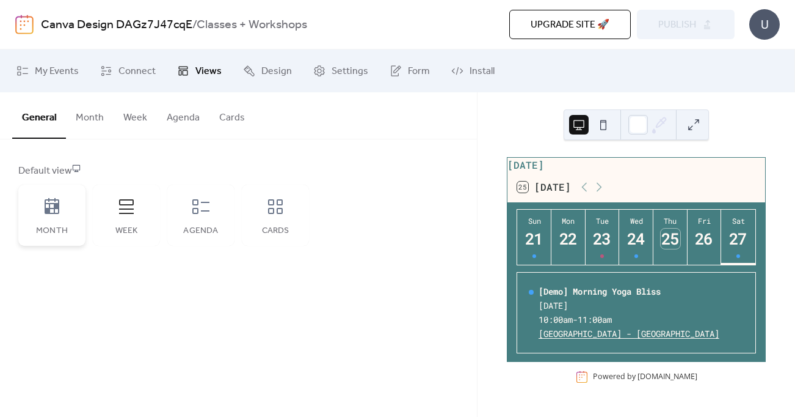
click at [65, 218] on div "Month" at bounding box center [51, 214] width 67 height 61
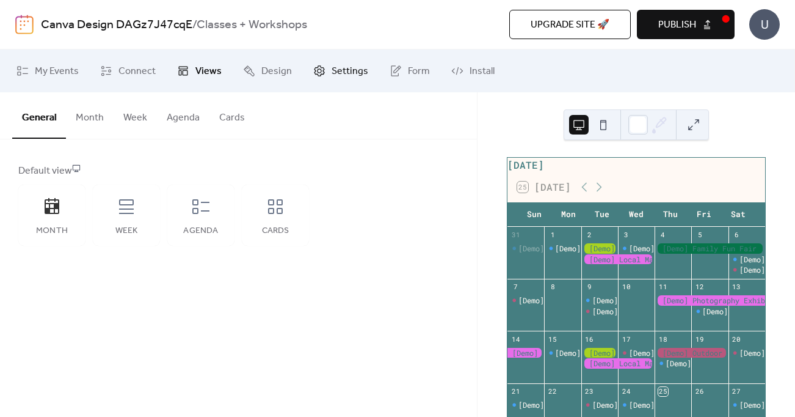
click at [341, 66] on span "Settings" at bounding box center [350, 71] width 37 height 15
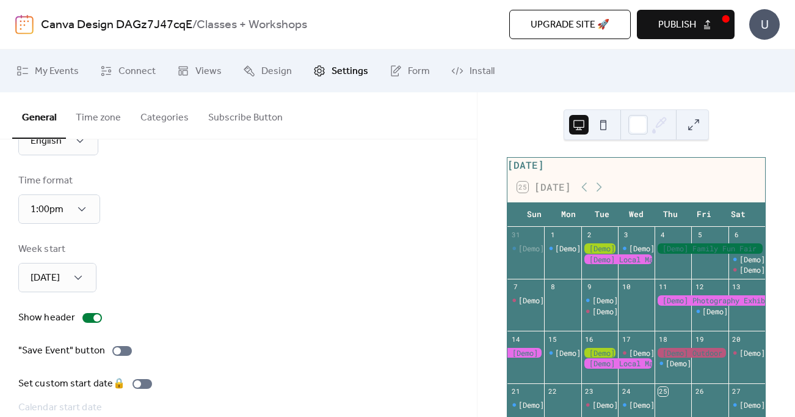
scroll to position [60, 0]
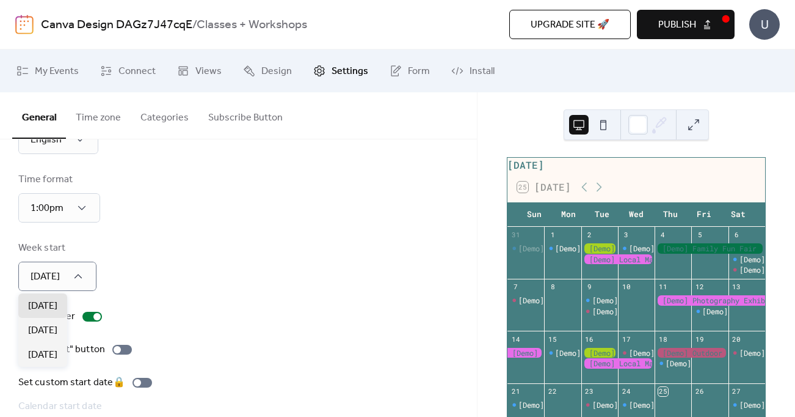
click at [172, 268] on div "Week start [DATE]" at bounding box center [238, 266] width 440 height 50
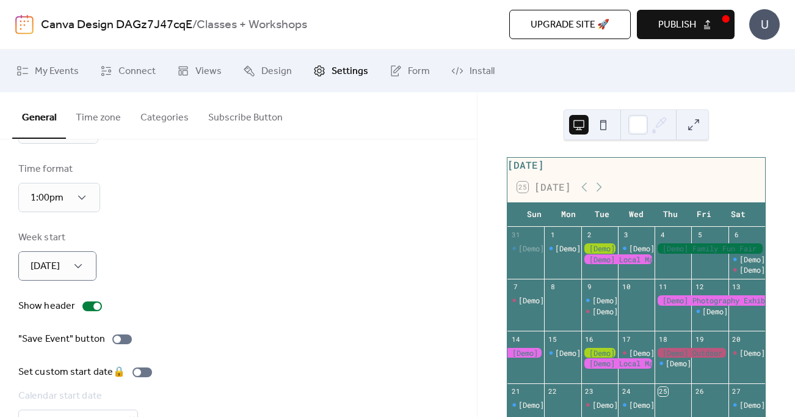
scroll to position [73, 0]
click at [90, 305] on div at bounding box center [92, 304] width 20 height 10
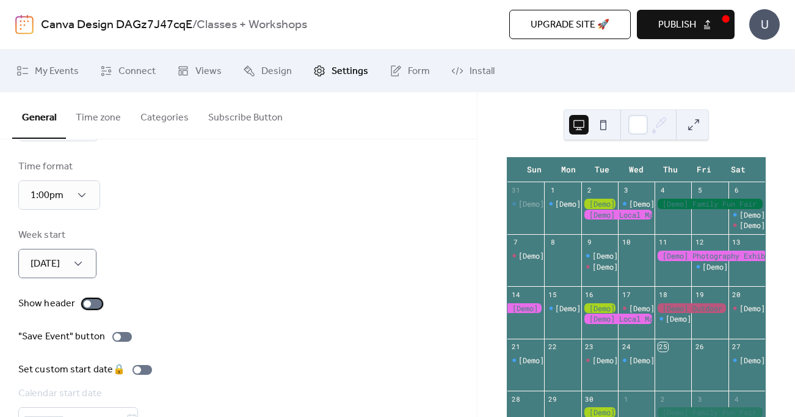
click at [90, 305] on div at bounding box center [92, 304] width 20 height 10
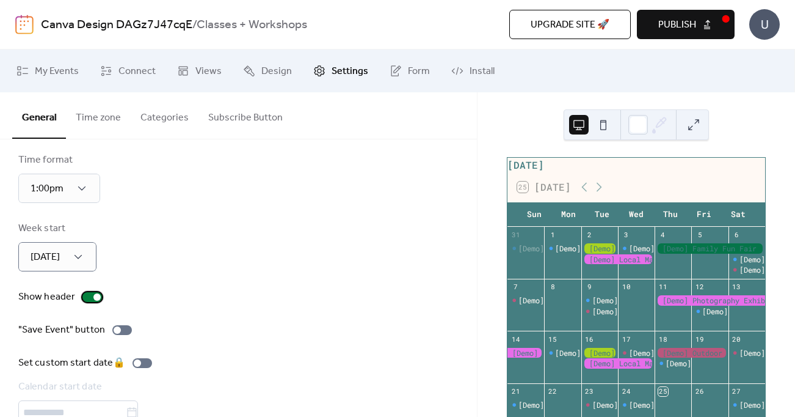
scroll to position [0, 0]
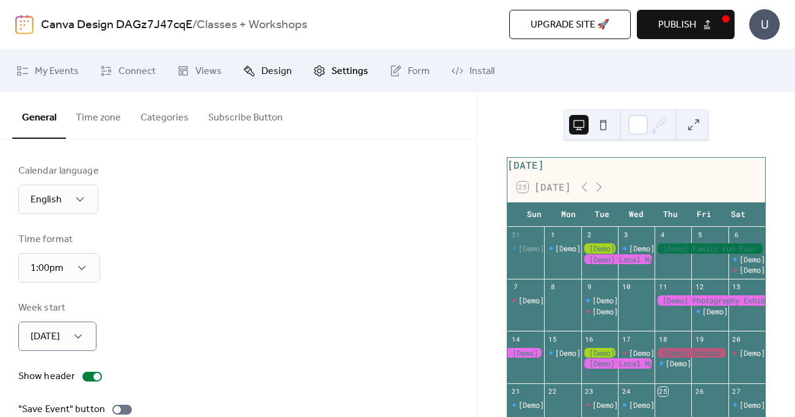
click at [256, 65] on link "Design" at bounding box center [267, 70] width 67 height 33
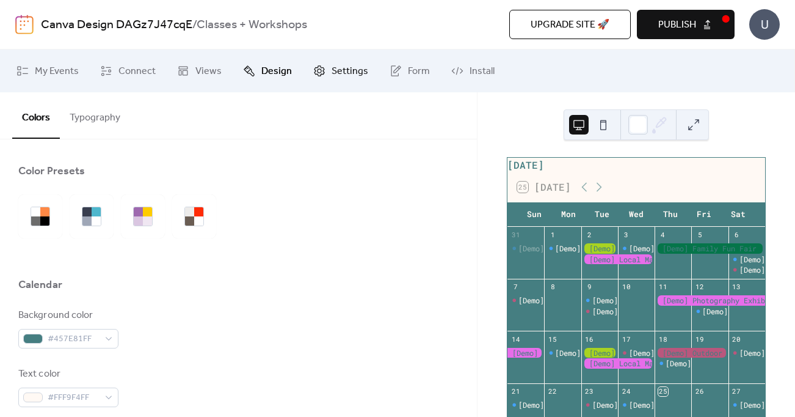
click at [343, 71] on span "Settings" at bounding box center [350, 71] width 37 height 15
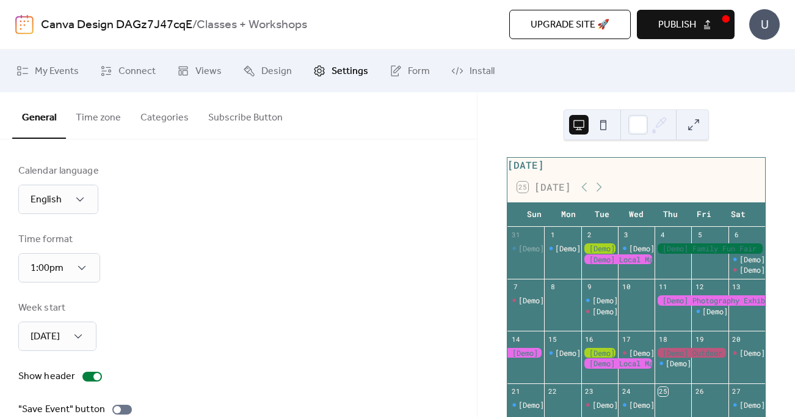
click at [94, 123] on button "Time zone" at bounding box center [98, 114] width 65 height 45
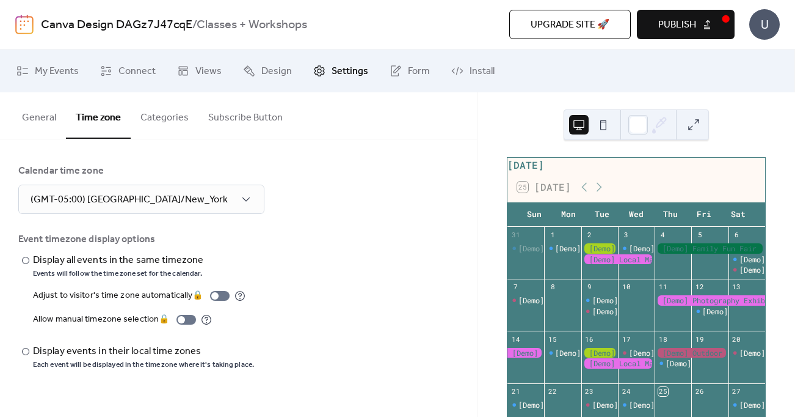
click at [153, 118] on button "Categories" at bounding box center [165, 114] width 68 height 45
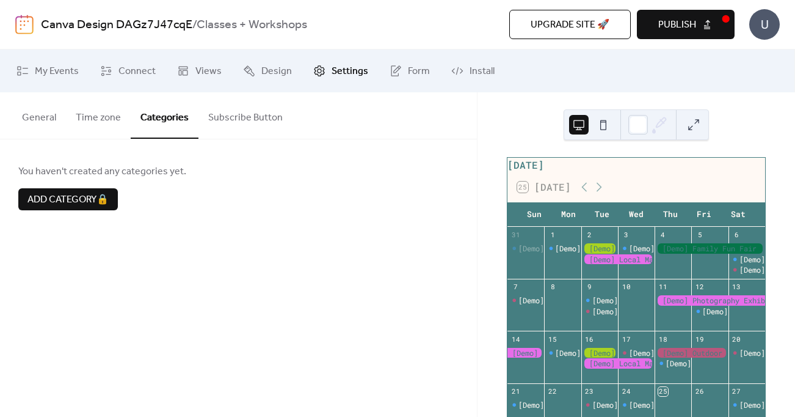
click at [236, 118] on button "Subscribe Button" at bounding box center [246, 114] width 94 height 45
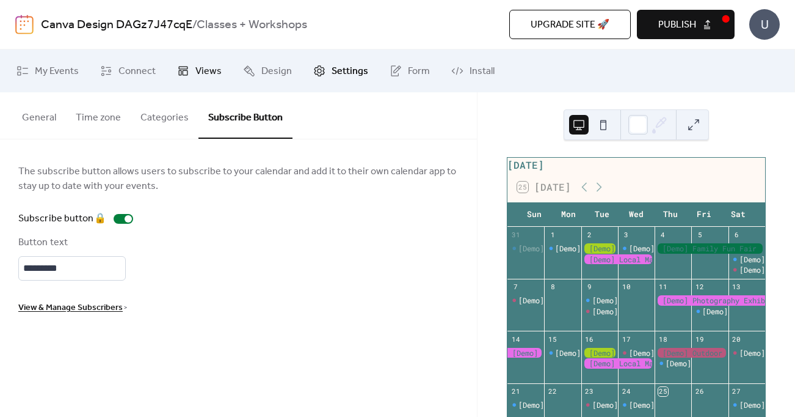
click at [202, 68] on span "Views" at bounding box center [208, 71] width 26 height 15
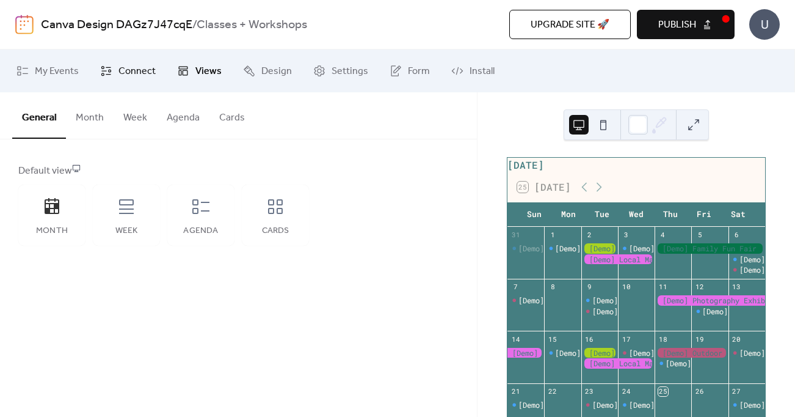
click at [126, 68] on span "Connect" at bounding box center [137, 71] width 37 height 15
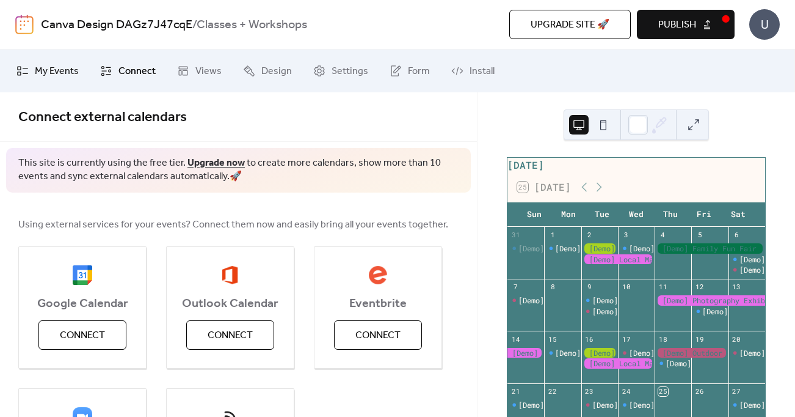
click at [65, 70] on span "My Events" at bounding box center [57, 71] width 44 height 15
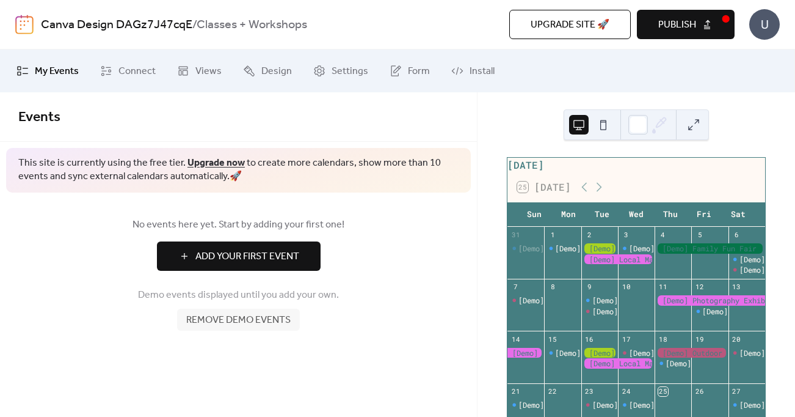
click at [672, 24] on span "Publish" at bounding box center [678, 25] width 38 height 15
click at [291, 258] on span "Add Your First Event" at bounding box center [247, 256] width 104 height 15
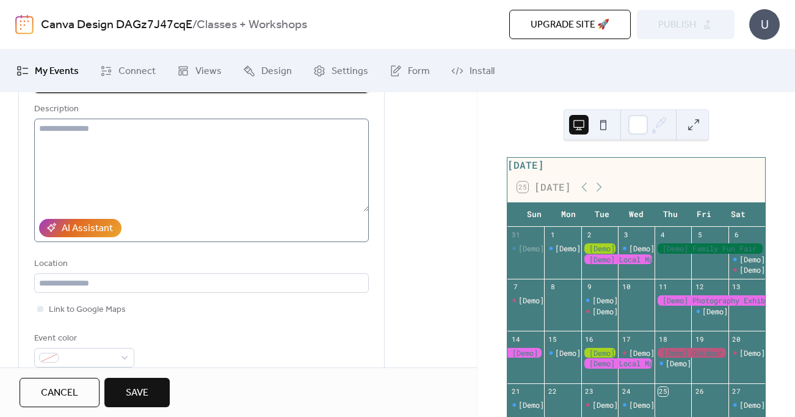
scroll to position [209, 0]
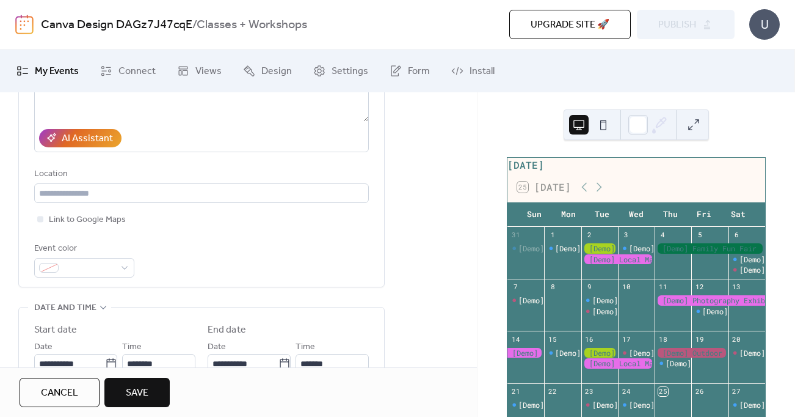
type input "**********"
click at [83, 277] on div "**********" at bounding box center [201, 119] width 335 height 335
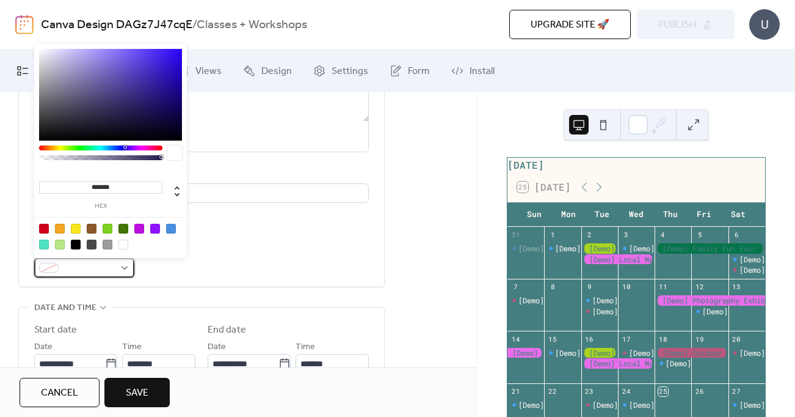
click at [78, 268] on span at bounding box center [89, 268] width 51 height 15
click at [90, 194] on div "******* hex" at bounding box center [100, 193] width 123 height 33
click at [92, 189] on input "*******" at bounding box center [100, 187] width 123 height 13
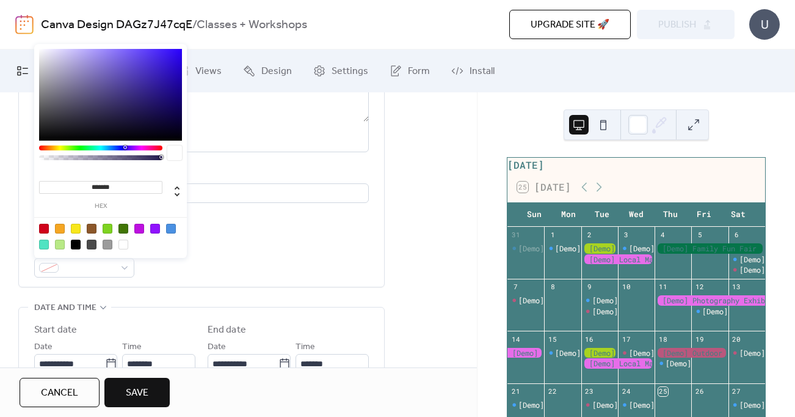
paste input
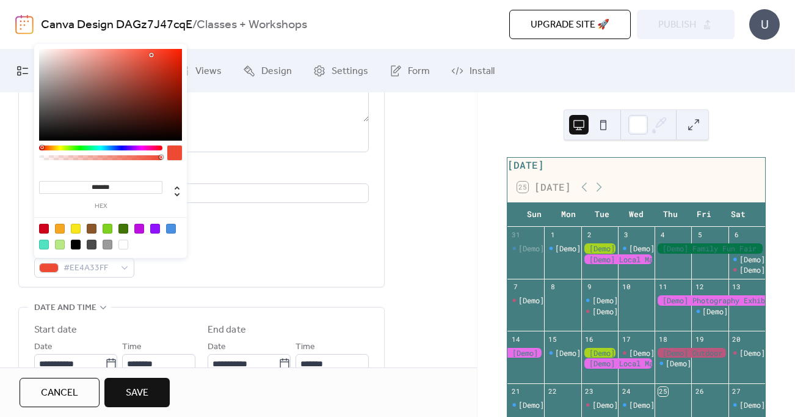
type input "*******"
click at [255, 246] on div "Event color #EE4A33FF" at bounding box center [201, 259] width 335 height 36
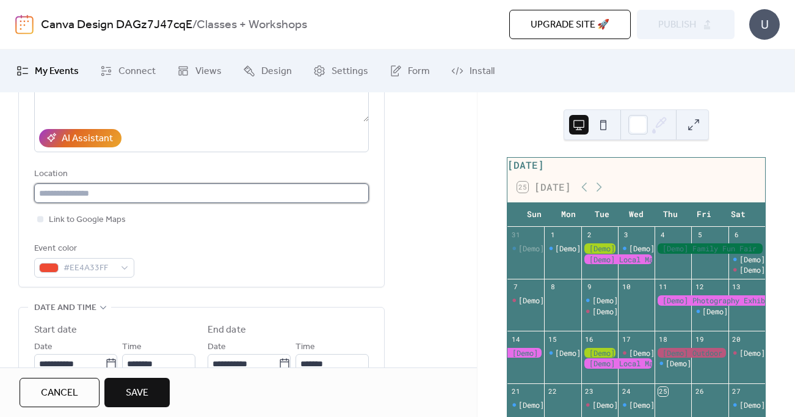
click at [117, 189] on input "text" at bounding box center [201, 193] width 335 height 20
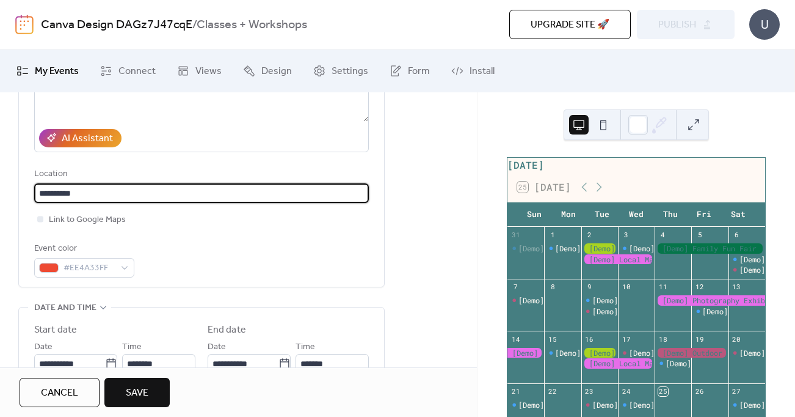
type input "**********"
click at [217, 254] on div "Event color #EE4A33FF" at bounding box center [201, 259] width 335 height 36
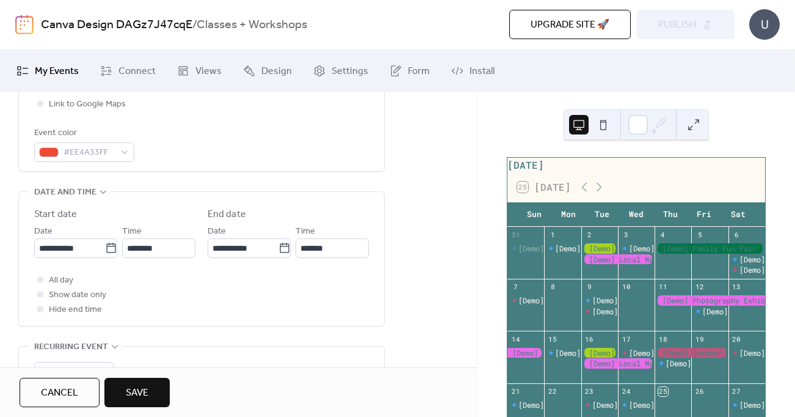
scroll to position [326, 0]
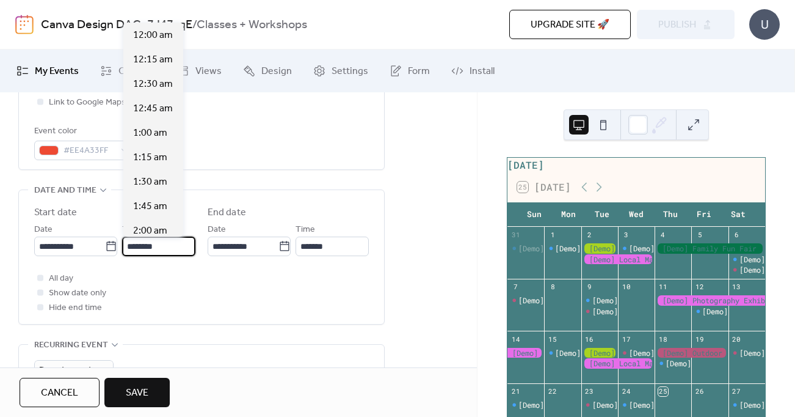
click at [141, 244] on input "********" at bounding box center [158, 246] width 73 height 20
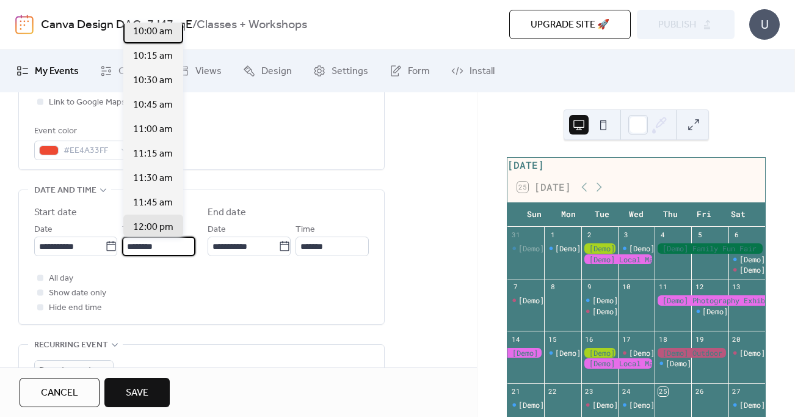
click at [156, 36] on span "10:00 am" at bounding box center [153, 31] width 40 height 15
type input "********"
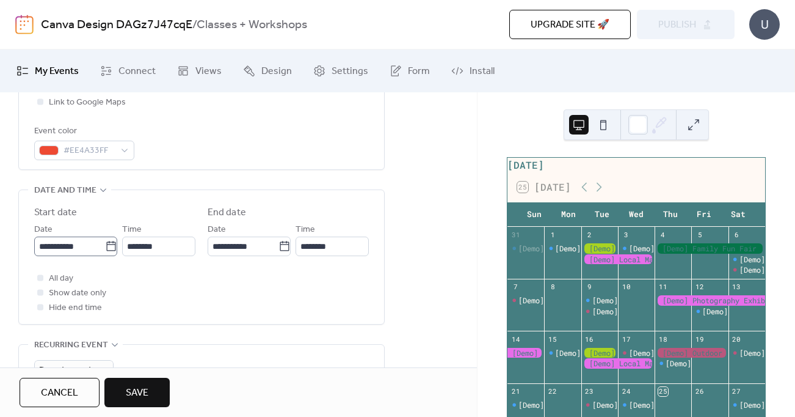
click at [110, 243] on icon at bounding box center [111, 246] width 12 height 12
click at [105, 243] on input "**********" at bounding box center [69, 246] width 71 height 20
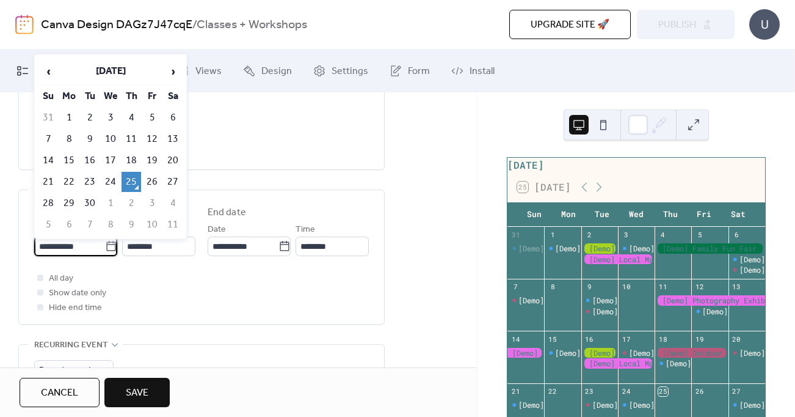
click at [203, 298] on div "All day Show date only Hide end time" at bounding box center [201, 293] width 335 height 44
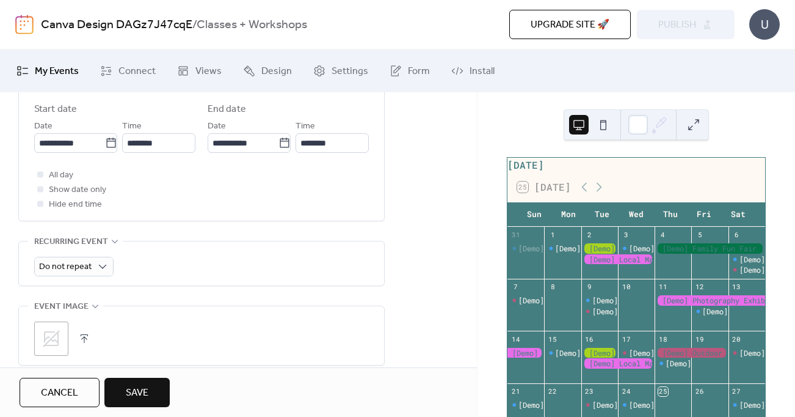
scroll to position [432, 0]
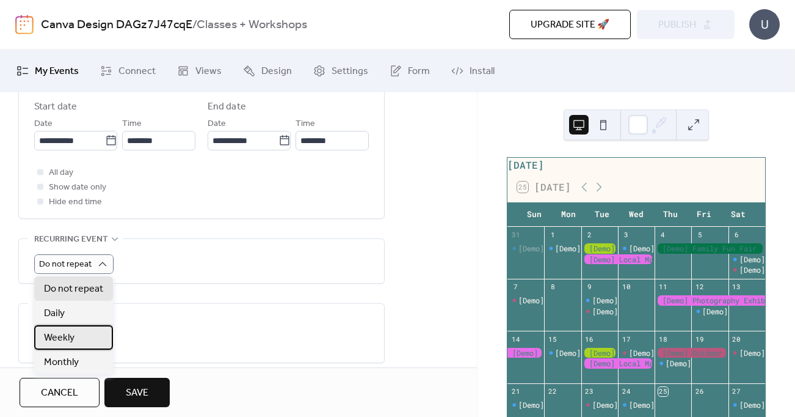
click at [87, 336] on div "Weekly" at bounding box center [73, 337] width 79 height 24
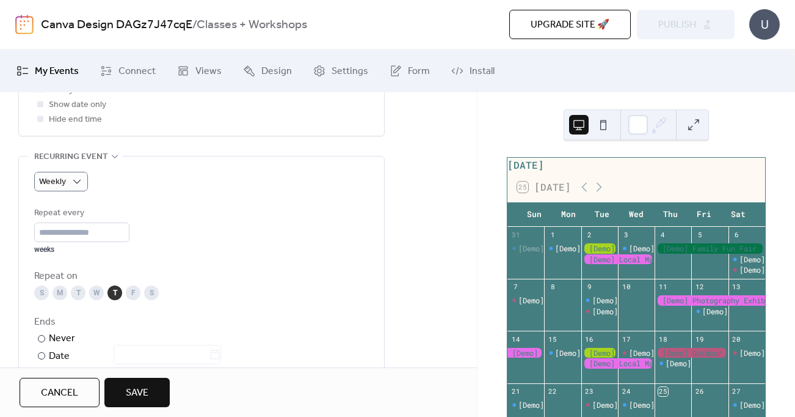
scroll to position [516, 0]
click at [78, 292] on div "T" at bounding box center [78, 291] width 15 height 15
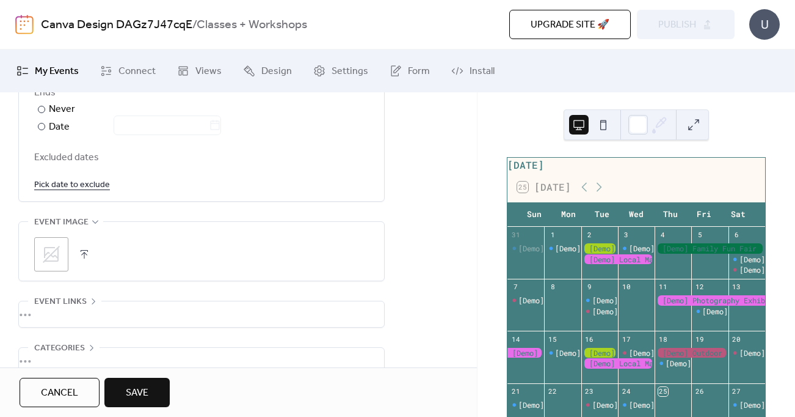
scroll to position [744, 0]
click at [84, 252] on button "button" at bounding box center [84, 253] width 17 height 17
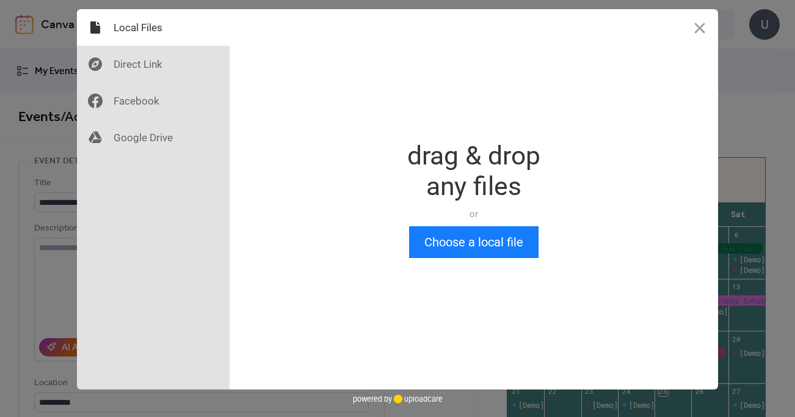
scroll to position [0, 0]
click at [43, 254] on div "Drop a file here drag & drop any files or Upload files from your computer Choos…" at bounding box center [397, 208] width 795 height 417
click at [704, 27] on button "Close" at bounding box center [700, 27] width 37 height 37
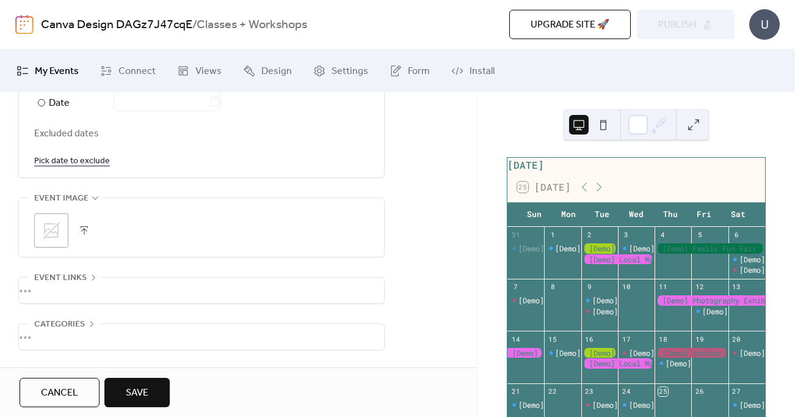
scroll to position [811, 0]
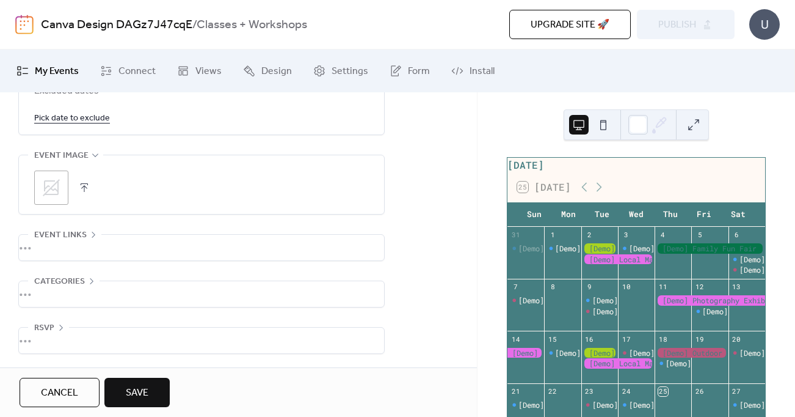
click at [59, 323] on icon at bounding box center [61, 328] width 10 height 10
click at [59, 282] on icon at bounding box center [61, 285] width 10 height 10
click at [148, 398] on span "Save" at bounding box center [137, 392] width 23 height 15
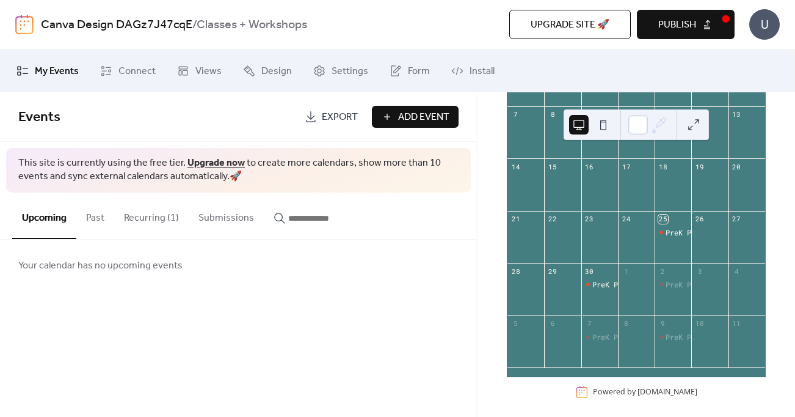
scroll to position [173, 0]
click at [422, 123] on span "Add Event" at bounding box center [423, 117] width 51 height 15
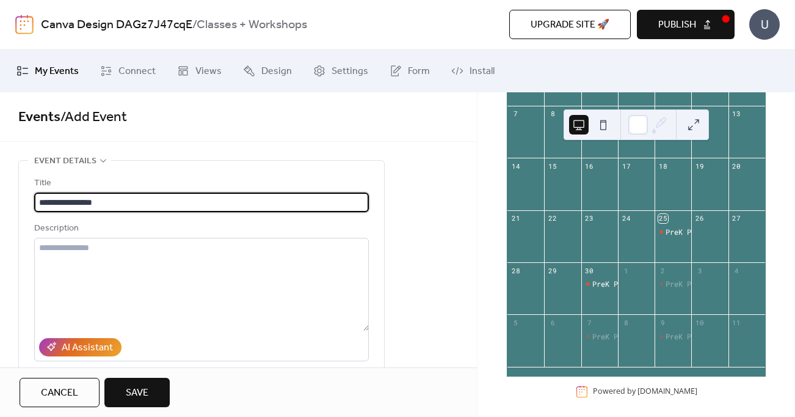
click at [95, 198] on input "**********" at bounding box center [201, 202] width 335 height 20
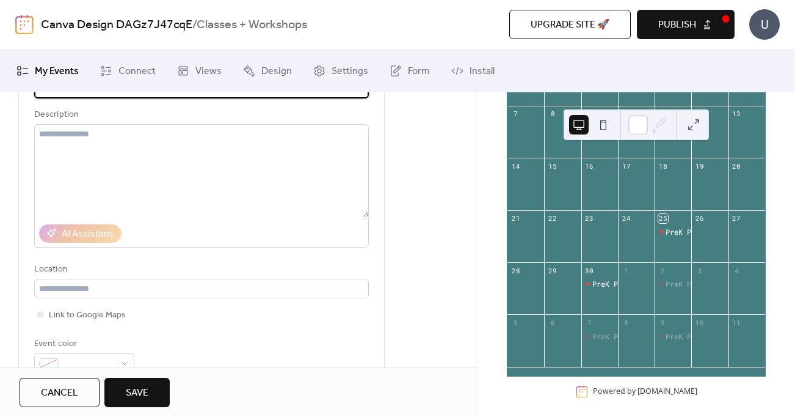
scroll to position [114, 0]
type input "**********"
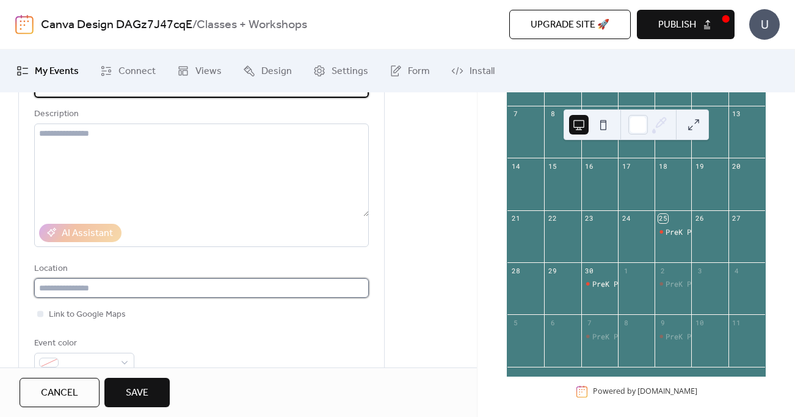
click at [108, 289] on input "text" at bounding box center [201, 288] width 335 height 20
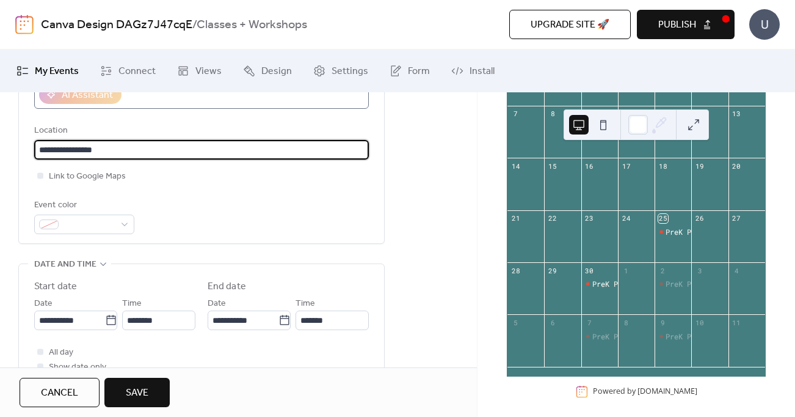
scroll to position [322, 0]
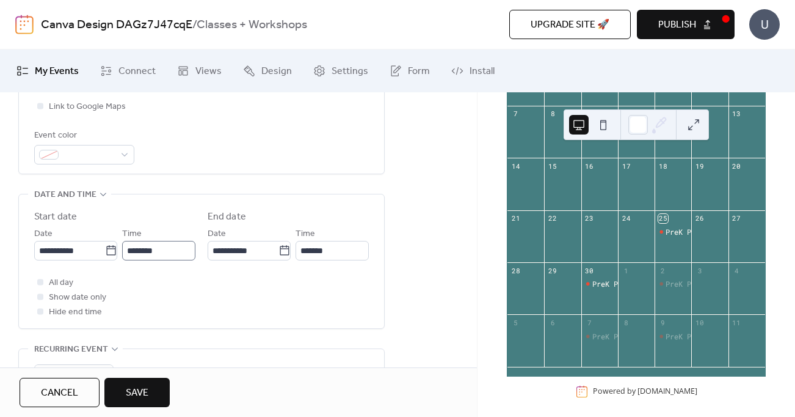
type input "**********"
click at [137, 249] on input "********" at bounding box center [158, 251] width 73 height 20
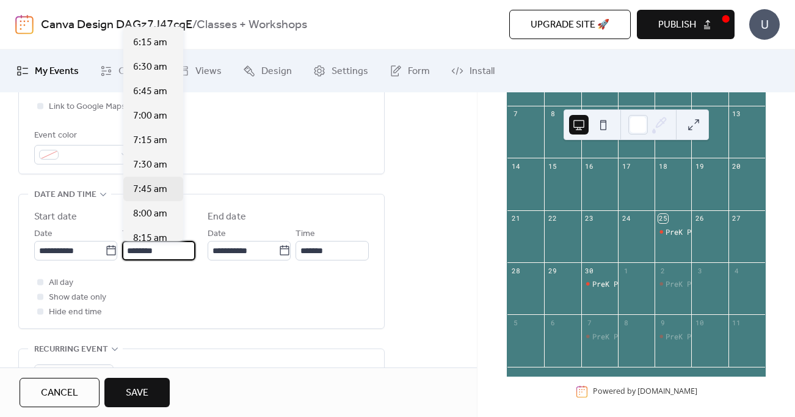
scroll to position [624, 0]
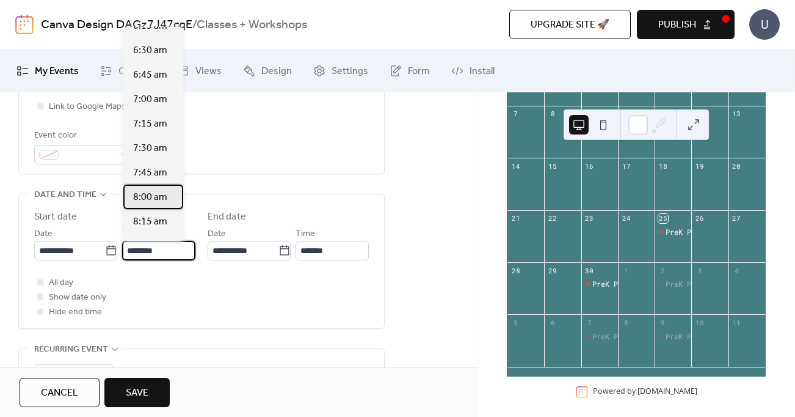
click at [162, 199] on span "8:00 am" at bounding box center [150, 197] width 34 height 15
type input "*******"
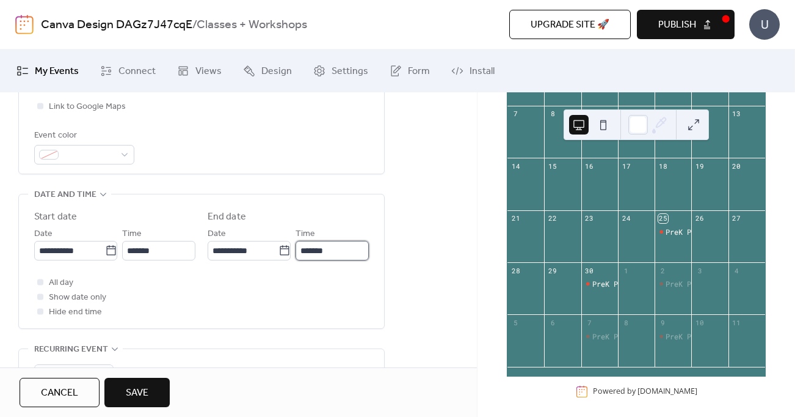
click at [319, 252] on input "*******" at bounding box center [332, 251] width 73 height 20
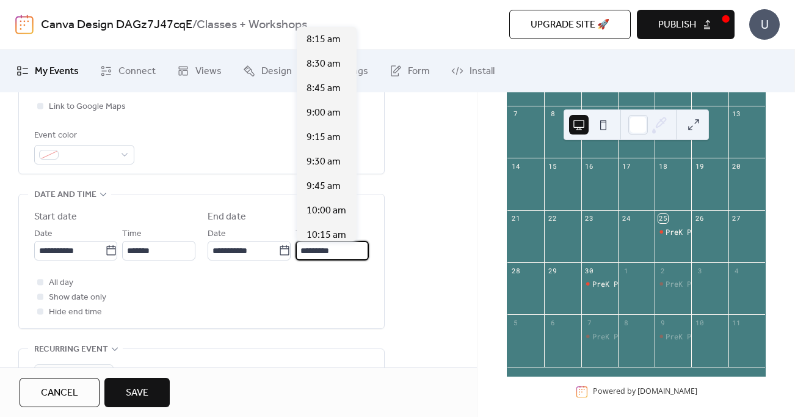
click at [323, 252] on input "*********" at bounding box center [332, 251] width 73 height 20
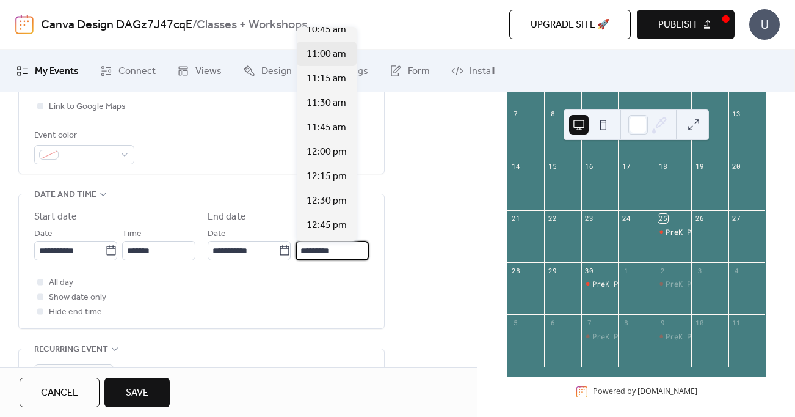
scroll to position [255, 0]
click at [327, 151] on span "12:00 pm" at bounding box center [327, 151] width 40 height 15
type input "********"
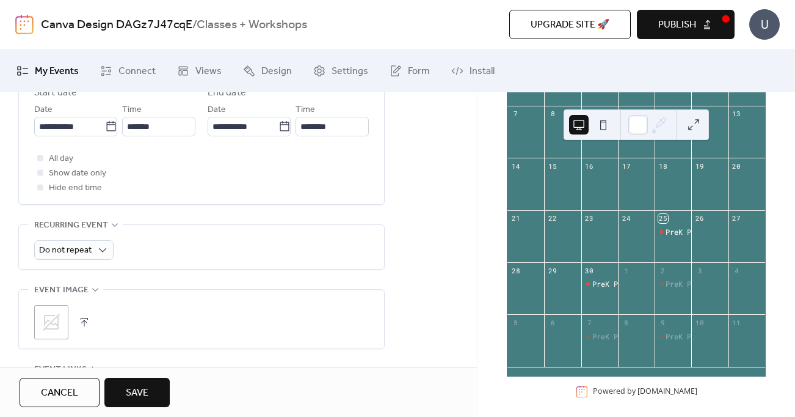
scroll to position [439, 0]
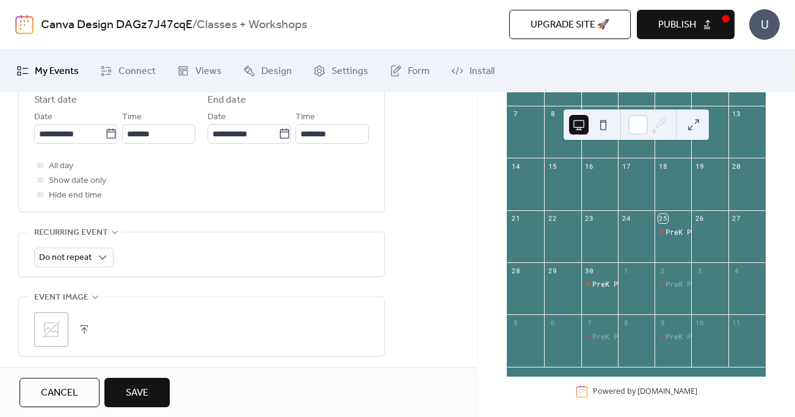
click at [98, 269] on div "Do not repeat" at bounding box center [201, 254] width 335 height 44
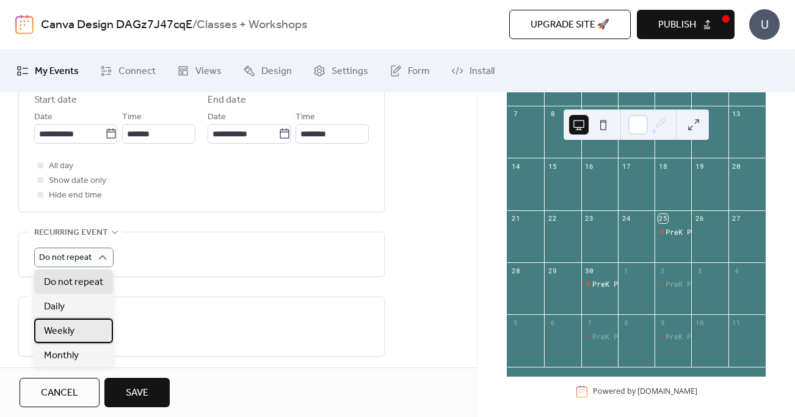
click at [75, 331] on div "Weekly" at bounding box center [73, 330] width 79 height 24
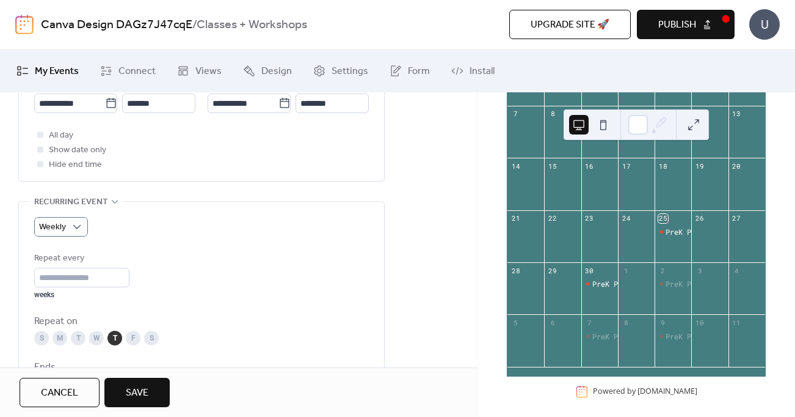
scroll to position [486, 0]
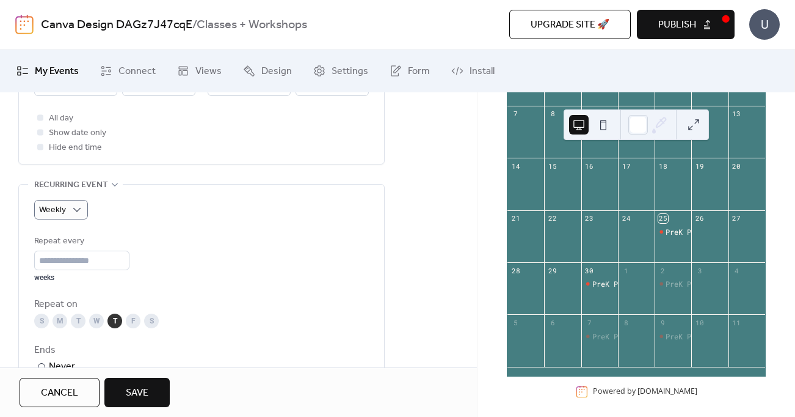
click at [152, 320] on div "S" at bounding box center [151, 320] width 15 height 15
click at [203, 276] on div "Repeat every * weeks" at bounding box center [201, 258] width 335 height 48
click at [112, 316] on div "T" at bounding box center [115, 320] width 15 height 15
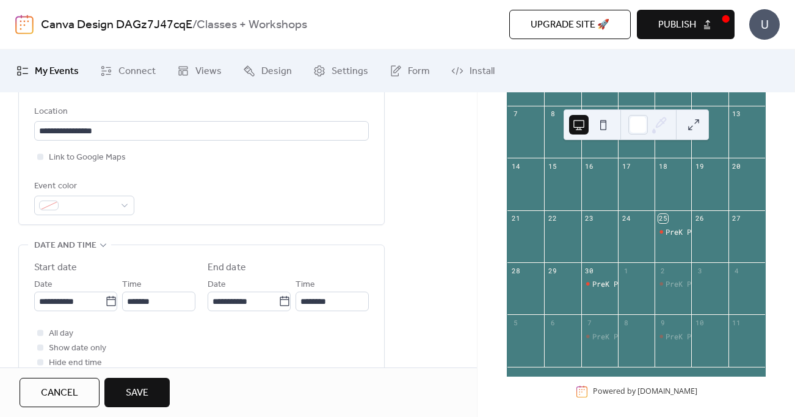
scroll to position [272, 0]
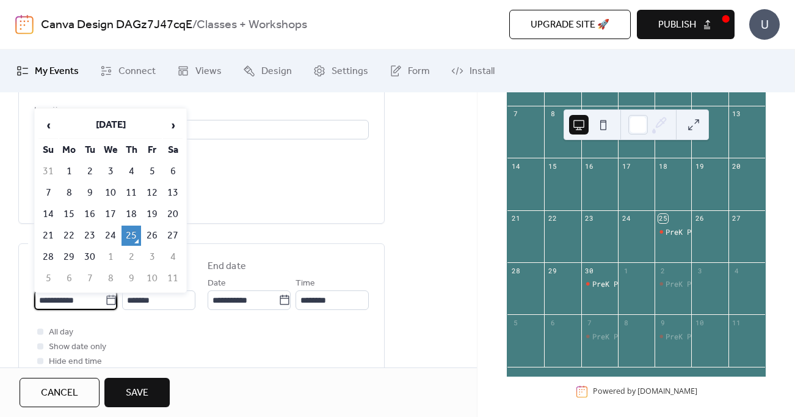
click at [67, 302] on input "**********" at bounding box center [69, 300] width 71 height 20
click at [170, 234] on td "27" at bounding box center [173, 235] width 20 height 20
type input "**********"
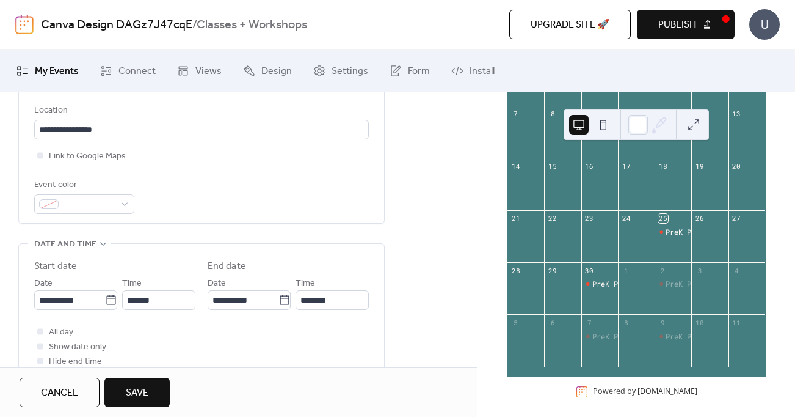
click at [263, 341] on div "All day Show date only Hide end time" at bounding box center [201, 346] width 335 height 44
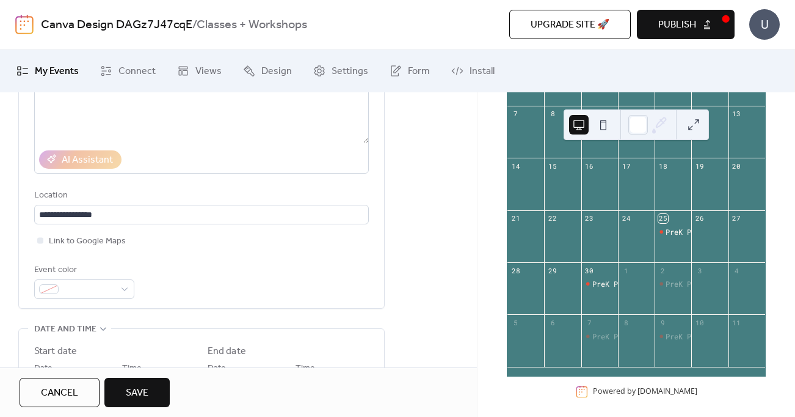
scroll to position [167, 0]
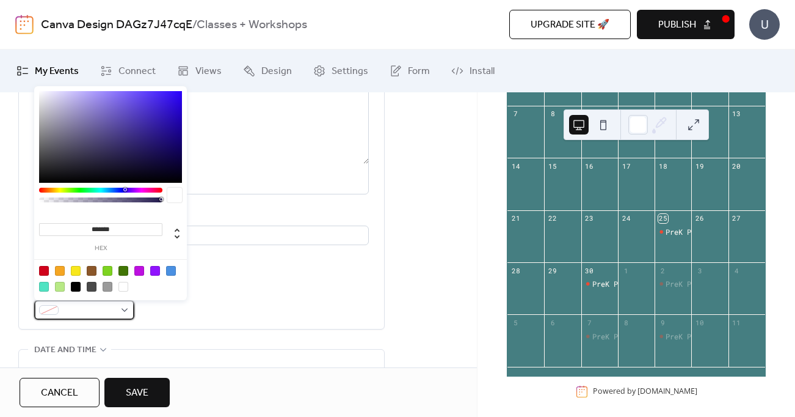
click at [122, 307] on div at bounding box center [84, 310] width 100 height 20
click at [93, 232] on input "*******" at bounding box center [100, 229] width 123 height 13
paste input
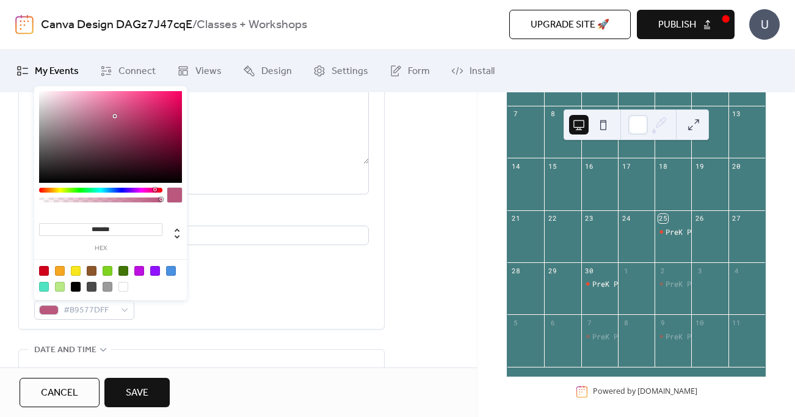
type input "*******"
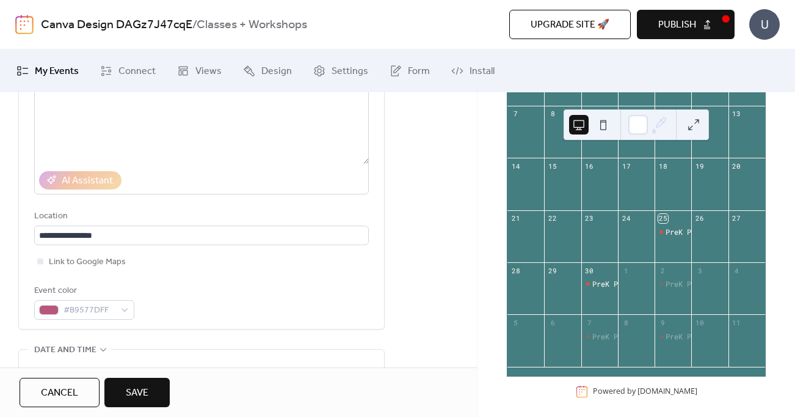
click at [234, 268] on div "Link to Google Maps" at bounding box center [201, 261] width 335 height 15
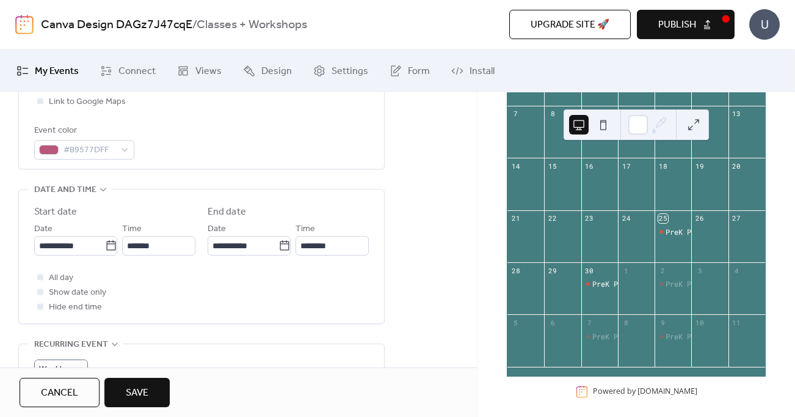
scroll to position [334, 0]
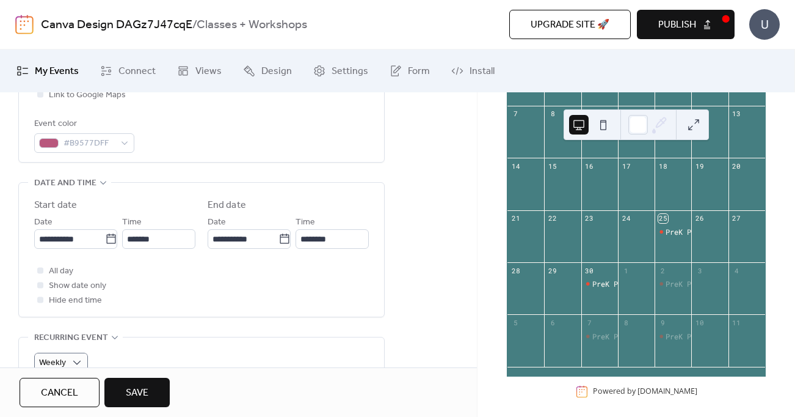
click at [145, 396] on span "Save" at bounding box center [137, 392] width 23 height 15
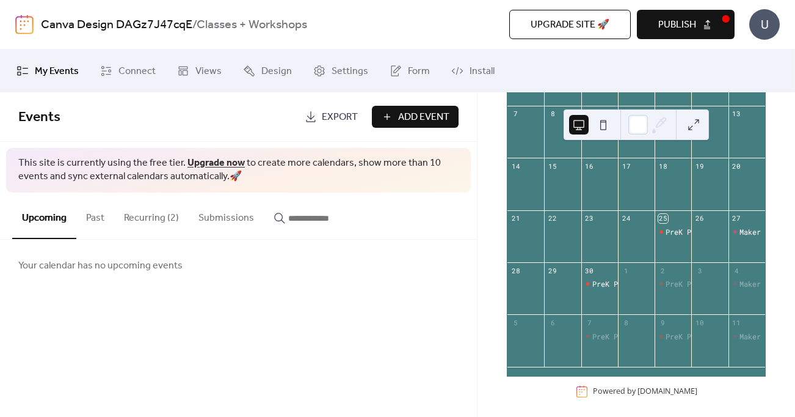
click at [665, 26] on span "Publish" at bounding box center [678, 25] width 38 height 15
click at [270, 70] on span "Design" at bounding box center [276, 71] width 31 height 15
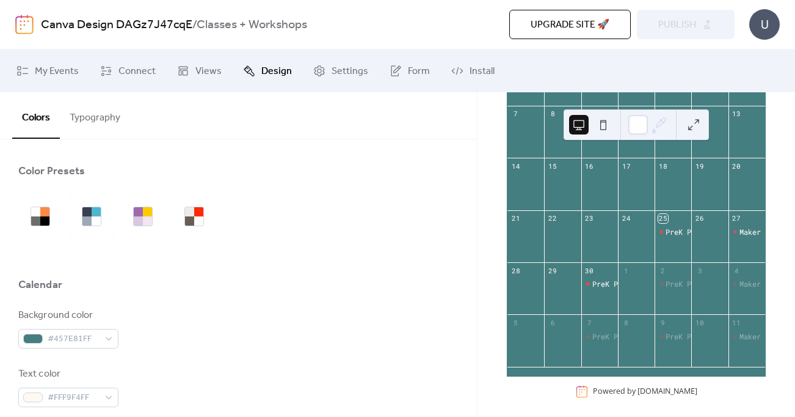
click at [103, 121] on button "Typography" at bounding box center [95, 114] width 70 height 45
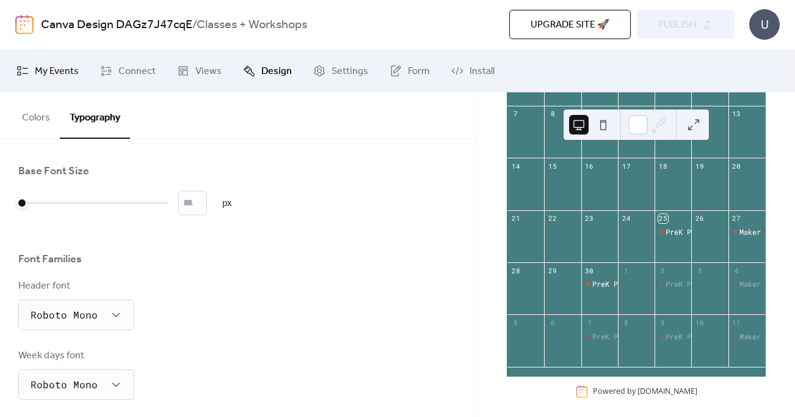
click at [47, 71] on span "My Events" at bounding box center [57, 71] width 44 height 15
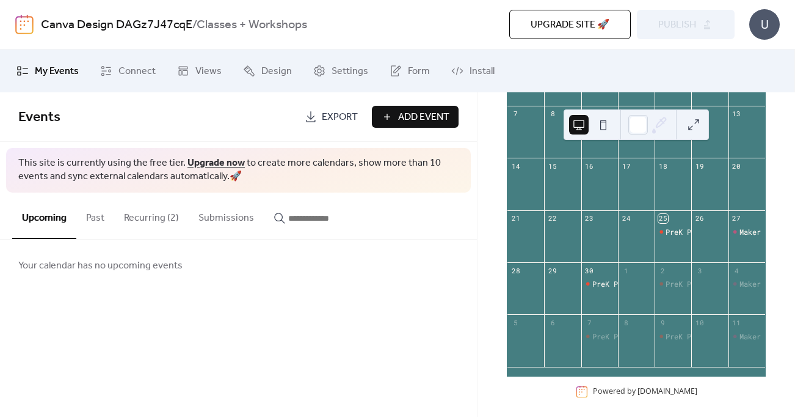
click at [231, 220] on button "Submissions" at bounding box center [226, 214] width 75 height 45
click at [191, 60] on link "Views" at bounding box center [199, 70] width 63 height 33
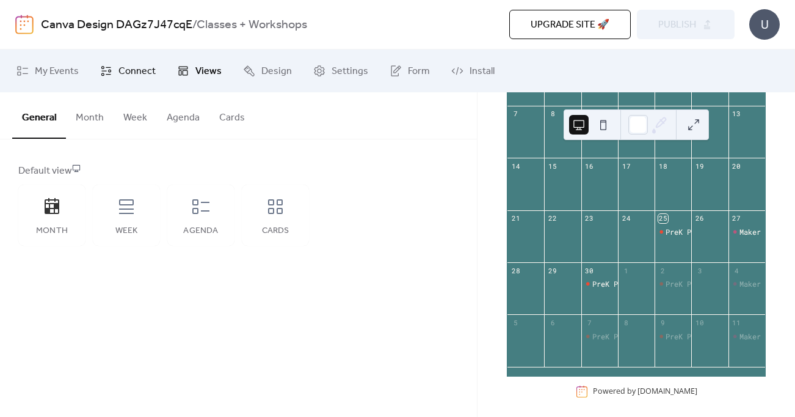
click at [132, 76] on span "Connect" at bounding box center [137, 71] width 37 height 15
